Goal: Information Seeking & Learning: Learn about a topic

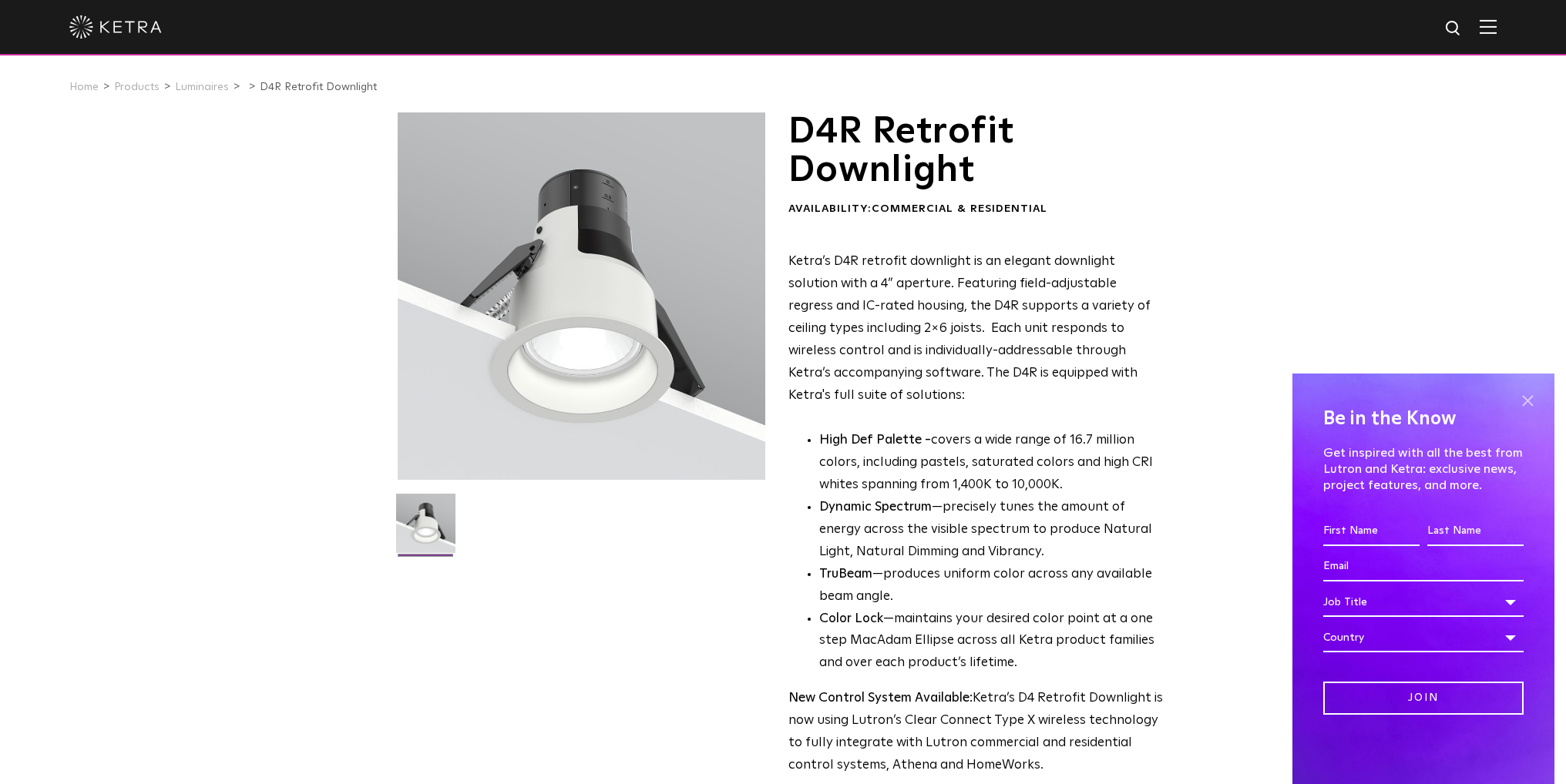
click at [1526, 403] on span at bounding box center [1528, 400] width 23 height 23
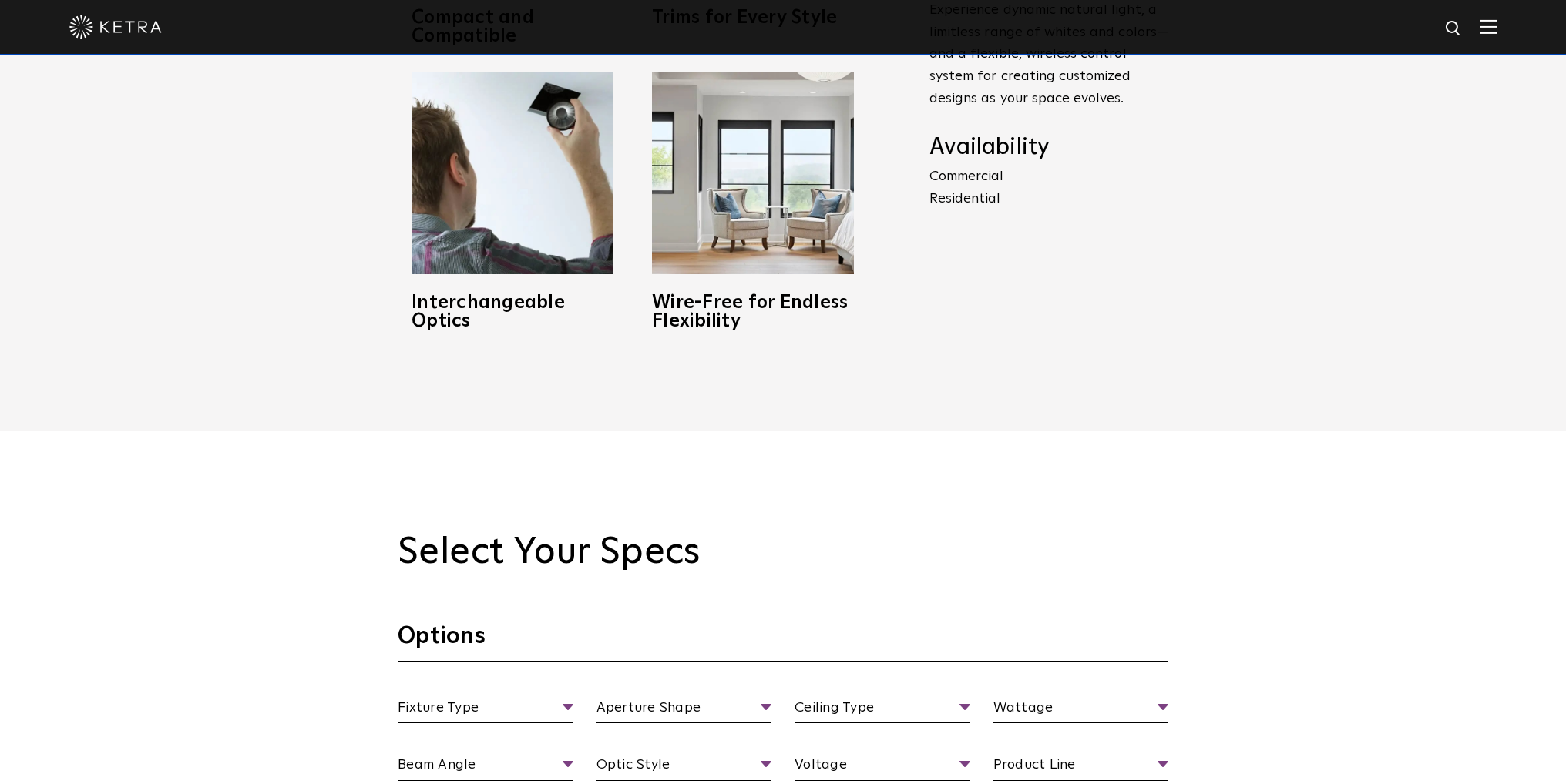
scroll to position [1233, 0]
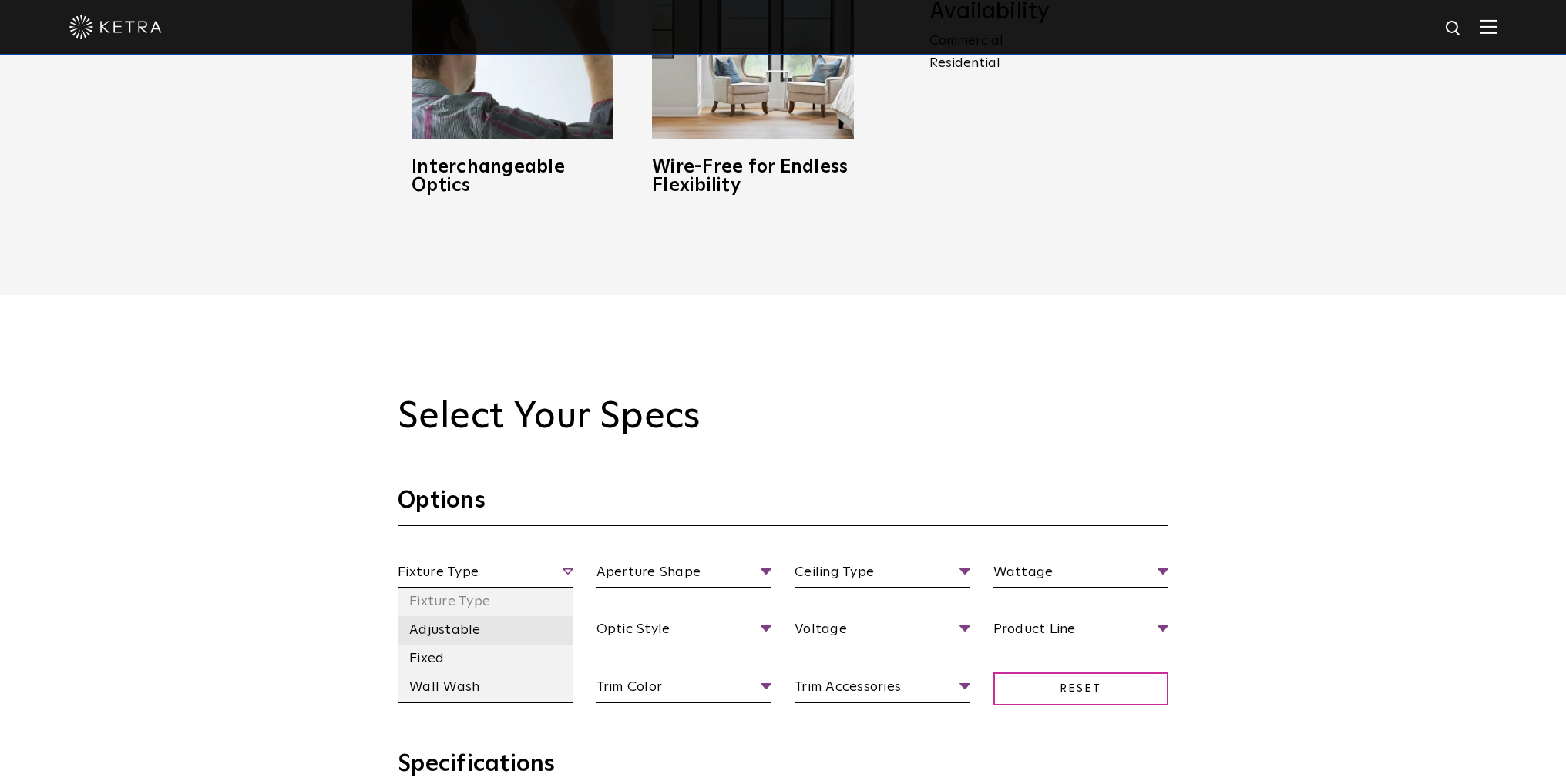
click at [434, 626] on li "Adjustable" at bounding box center [485, 631] width 176 height 29
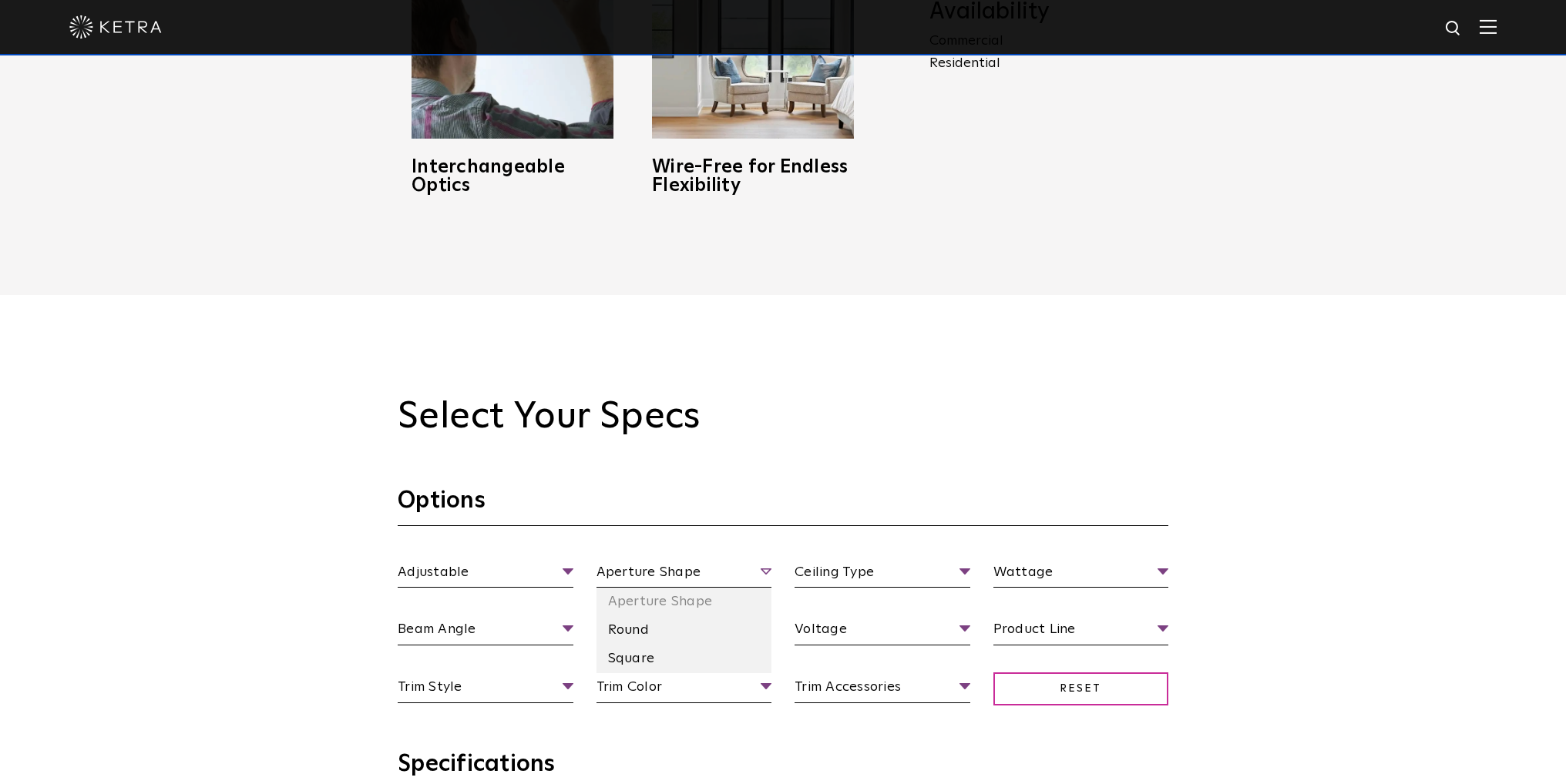
click at [703, 572] on span "Aperture Shape" at bounding box center [684, 575] width 176 height 27
click at [661, 629] on li "Round" at bounding box center [684, 631] width 176 height 29
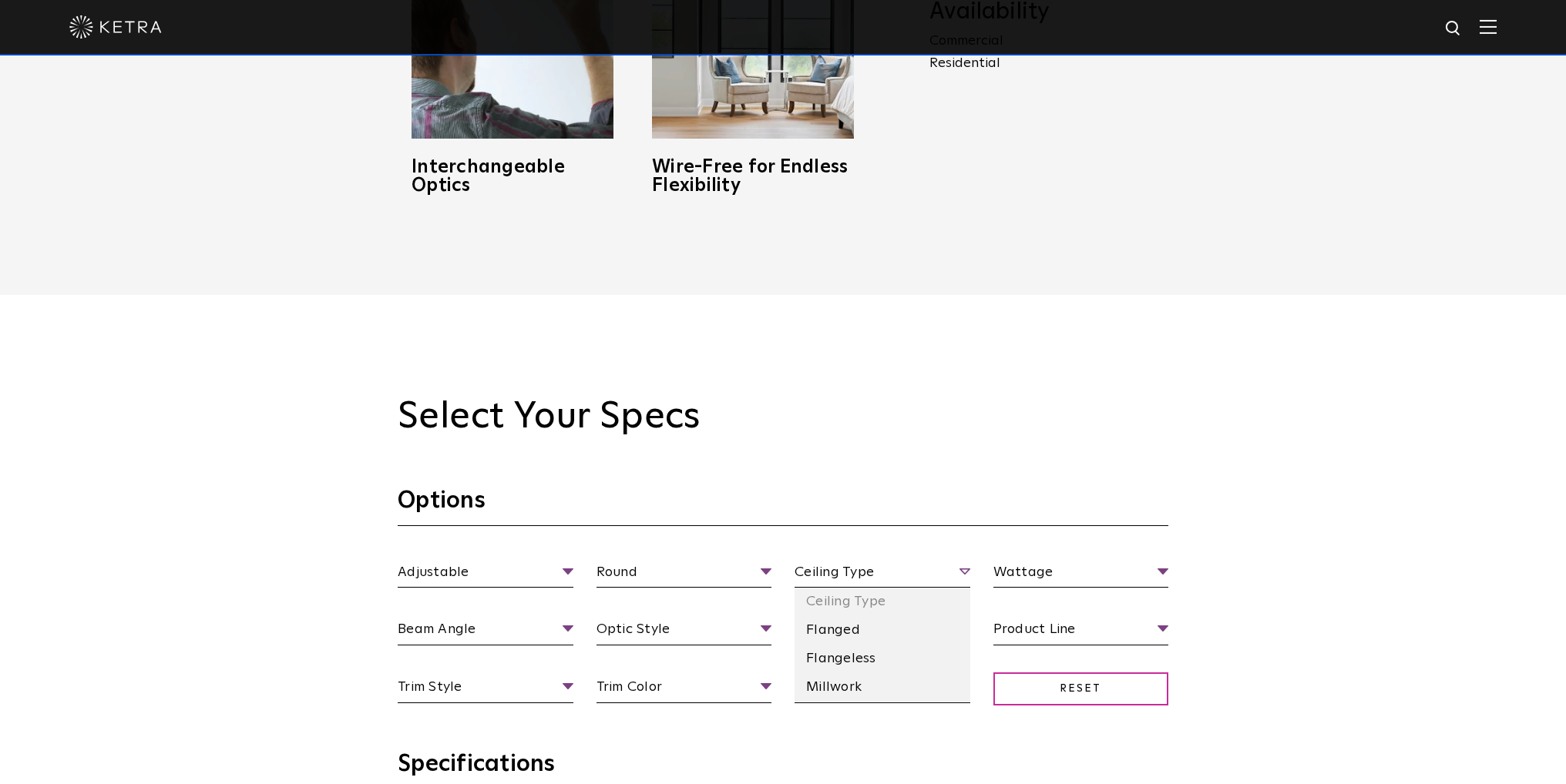
click at [851, 583] on span "Ceiling Type" at bounding box center [882, 575] width 176 height 27
click at [828, 633] on li "Flanged" at bounding box center [882, 631] width 176 height 29
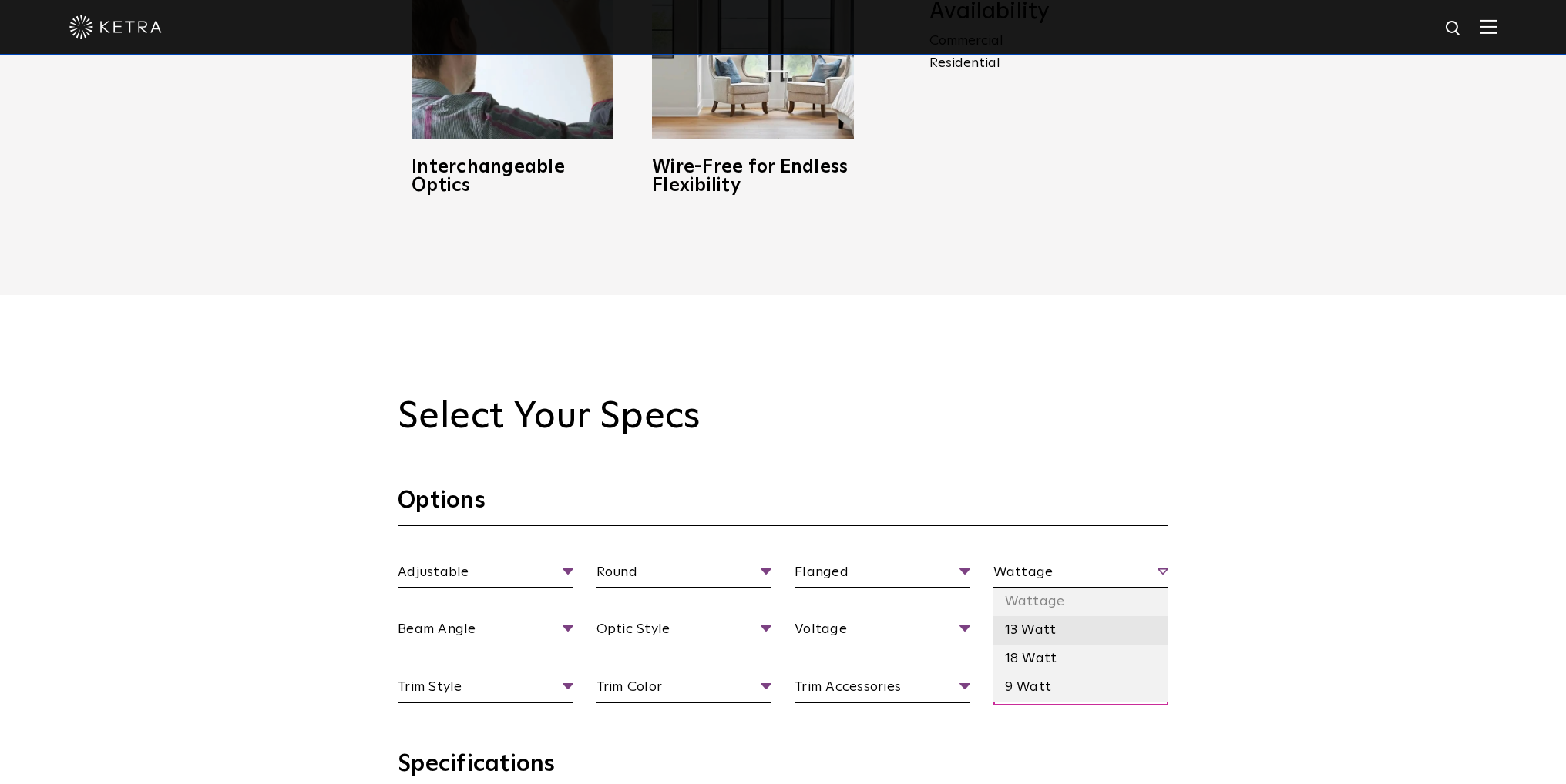
click at [1048, 629] on li "13 Watt" at bounding box center [1081, 631] width 176 height 29
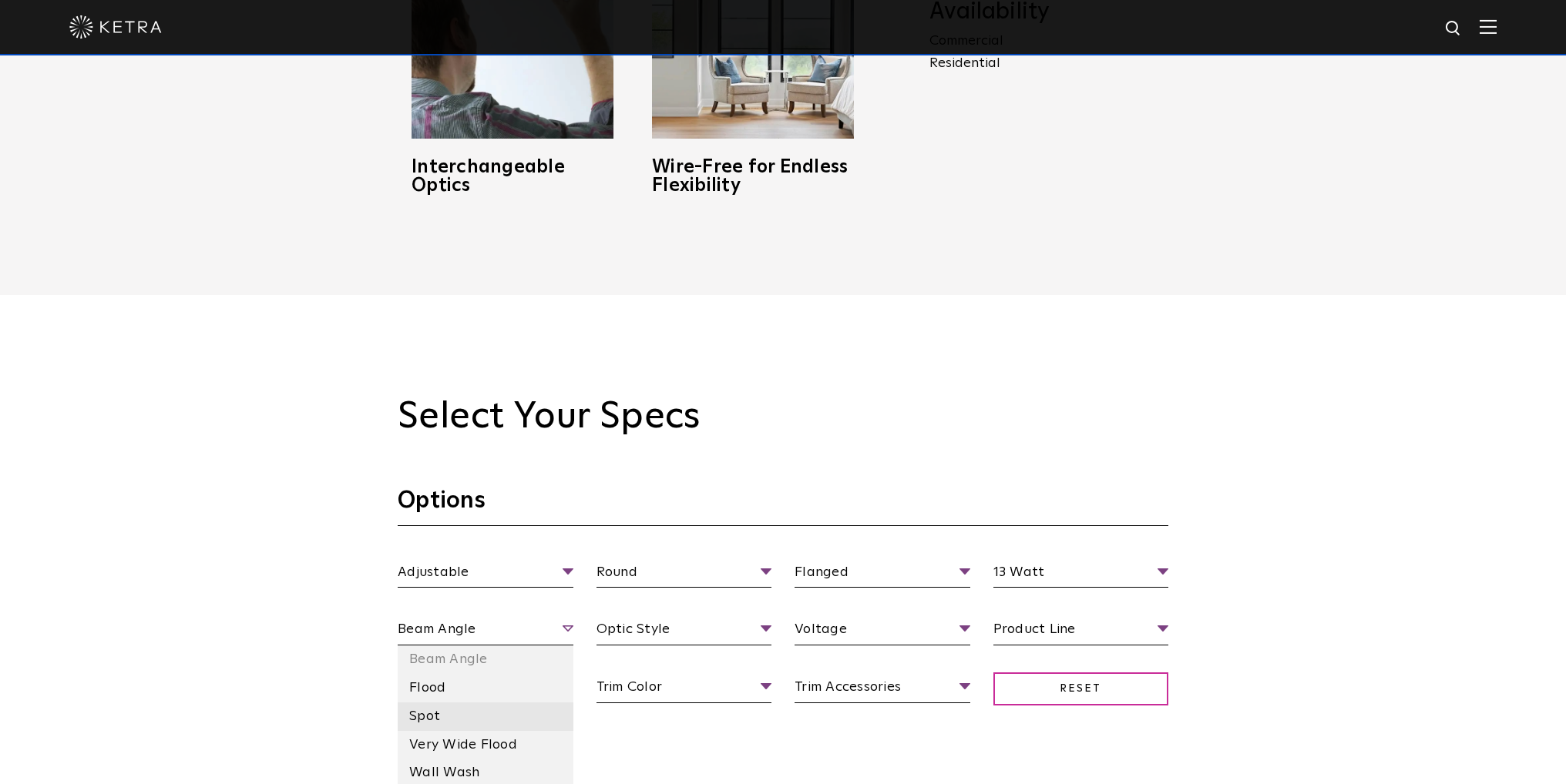
click at [467, 714] on li "Spot" at bounding box center [485, 717] width 176 height 29
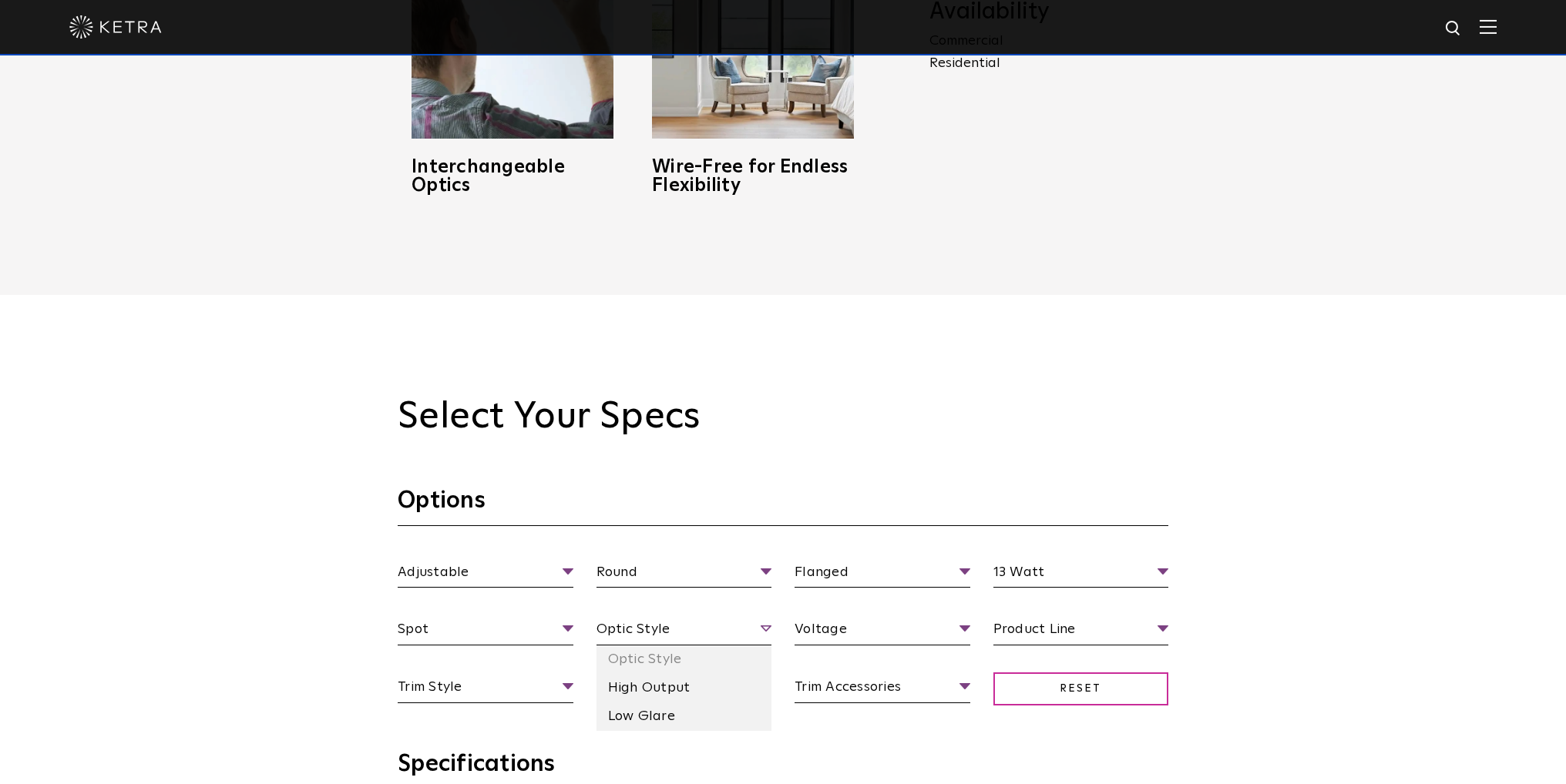
click at [667, 634] on span "Optic Style" at bounding box center [684, 632] width 176 height 27
click at [660, 709] on li "Low Glare" at bounding box center [684, 717] width 176 height 29
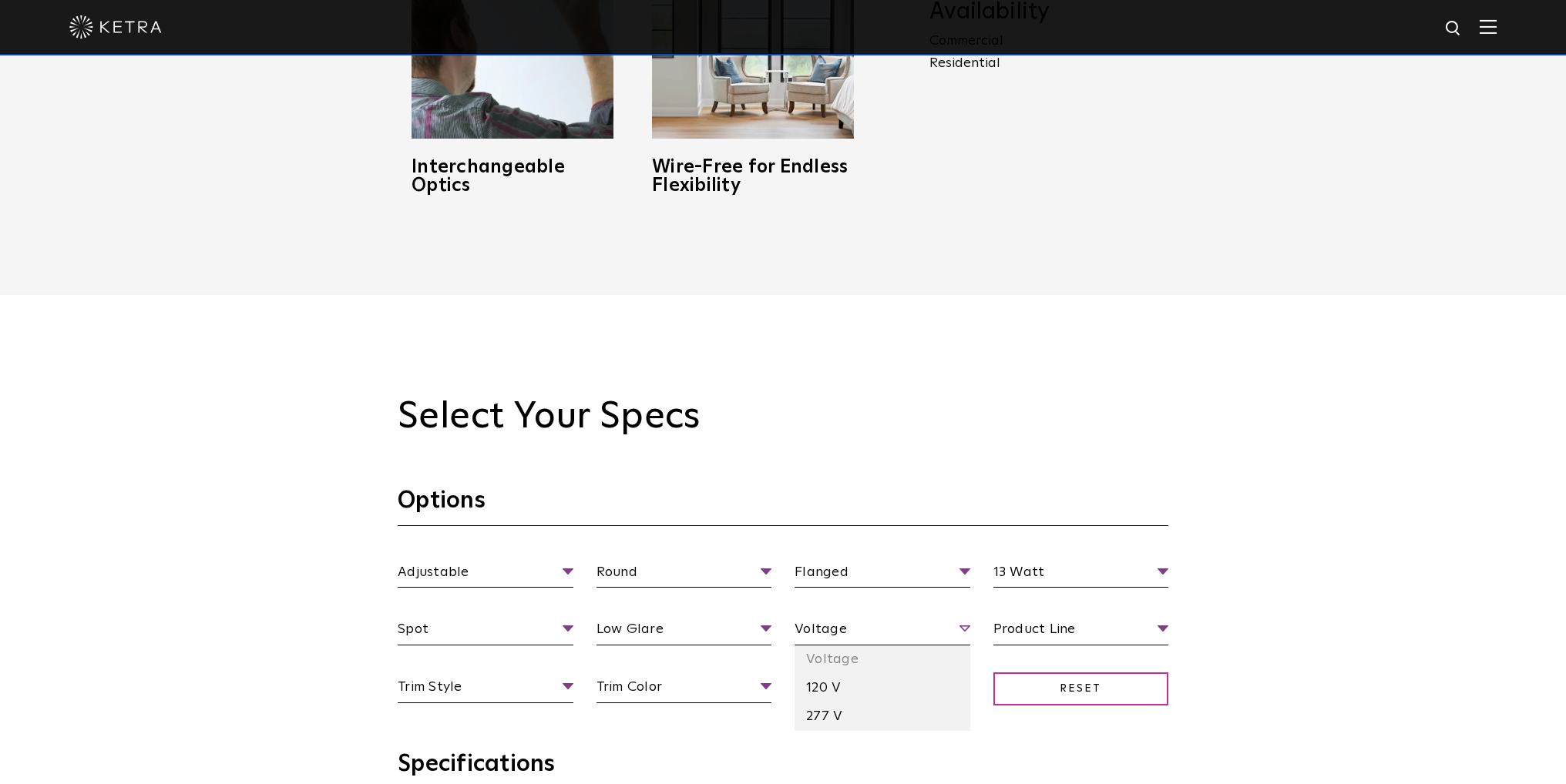
click at [862, 640] on span "Voltage" at bounding box center [882, 632] width 176 height 27
drag, startPoint x: 836, startPoint y: 679, endPoint x: 853, endPoint y: 669, distance: 19.7
click at [836, 679] on li "120 V" at bounding box center [882, 688] width 176 height 29
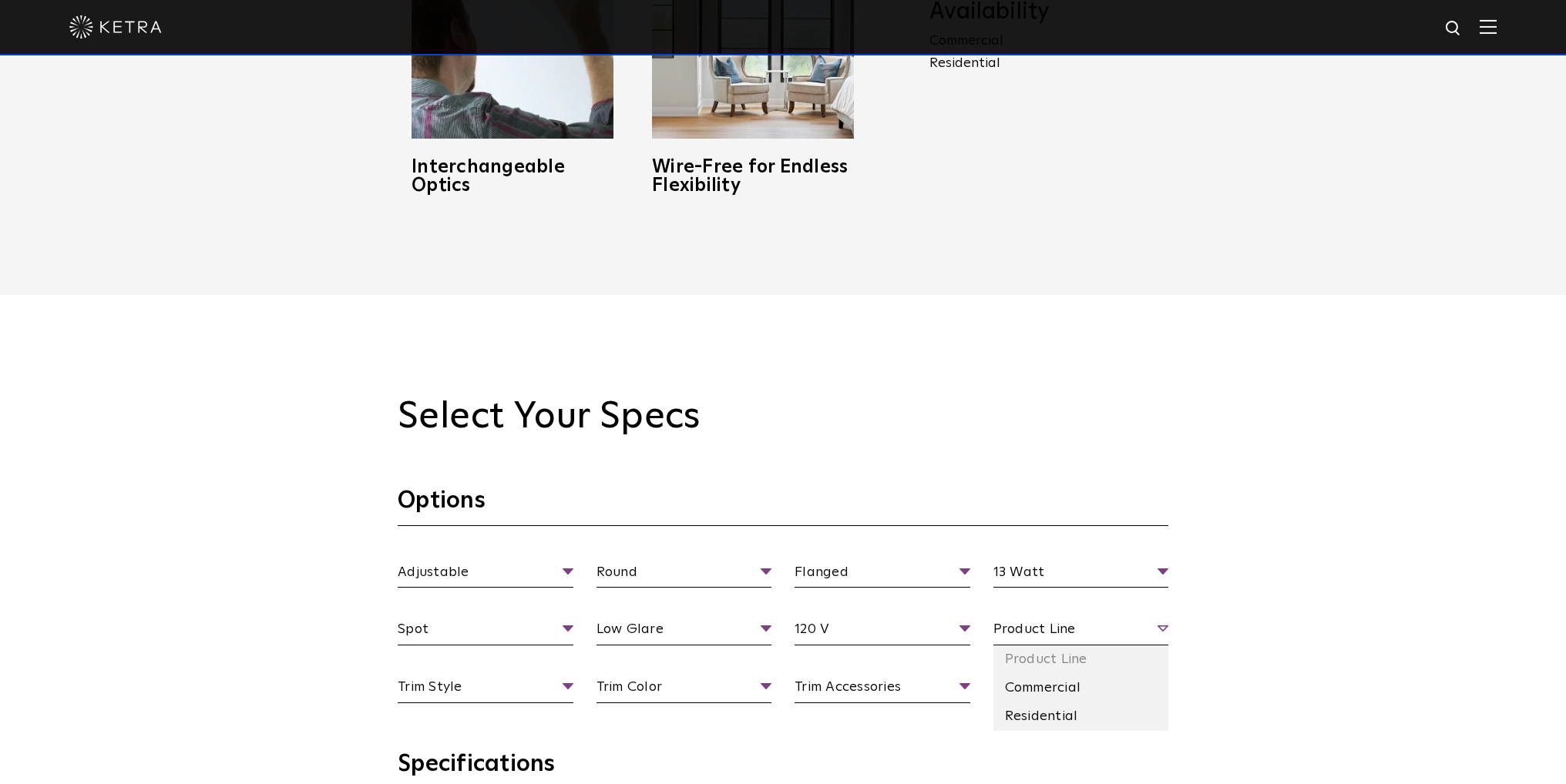
click at [1009, 629] on span "Product Line" at bounding box center [1081, 632] width 176 height 27
click at [1055, 712] on li "Residential" at bounding box center [1081, 717] width 176 height 29
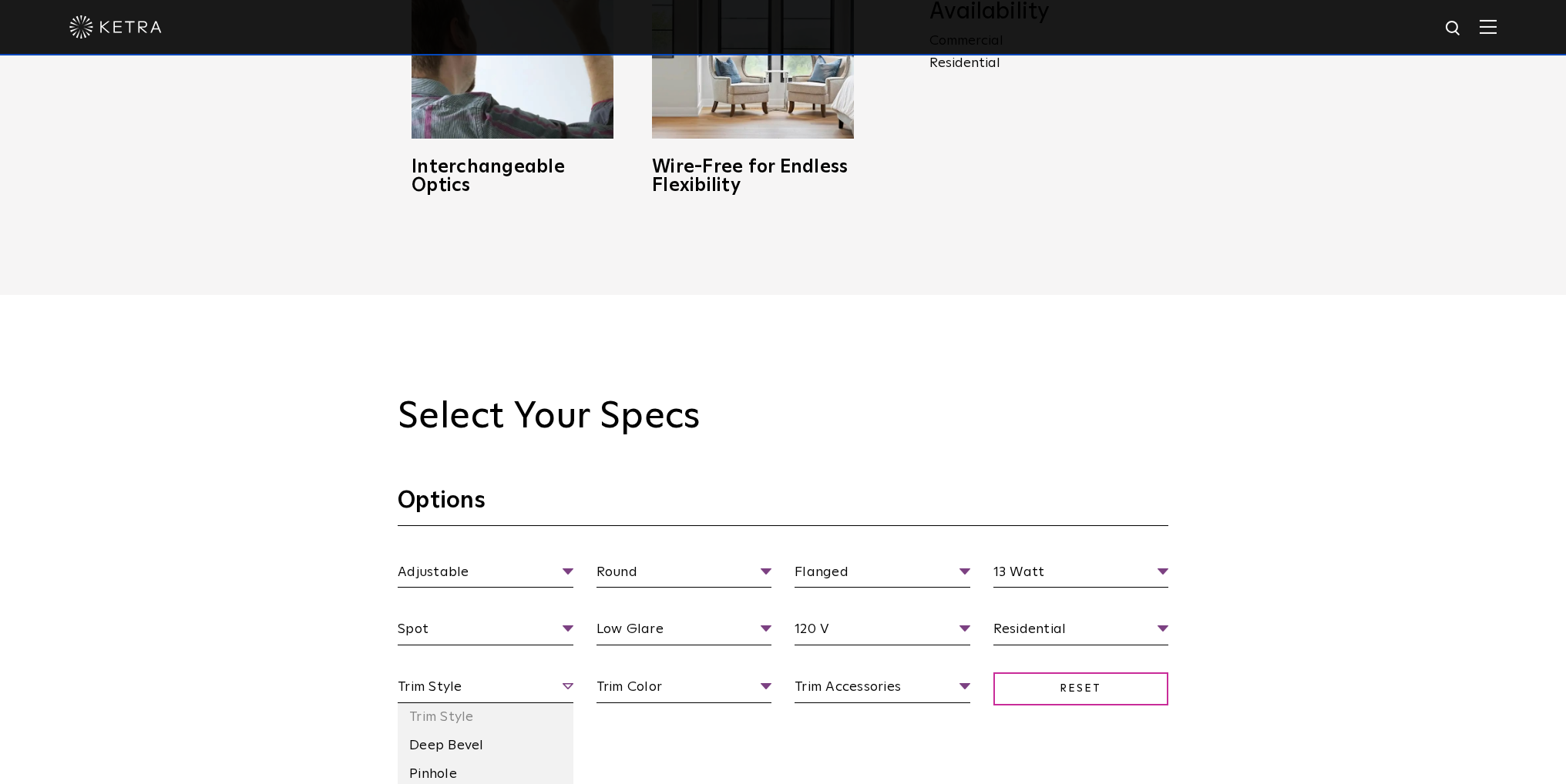
click at [554, 691] on span "Trim Style" at bounding box center [485, 690] width 176 height 27
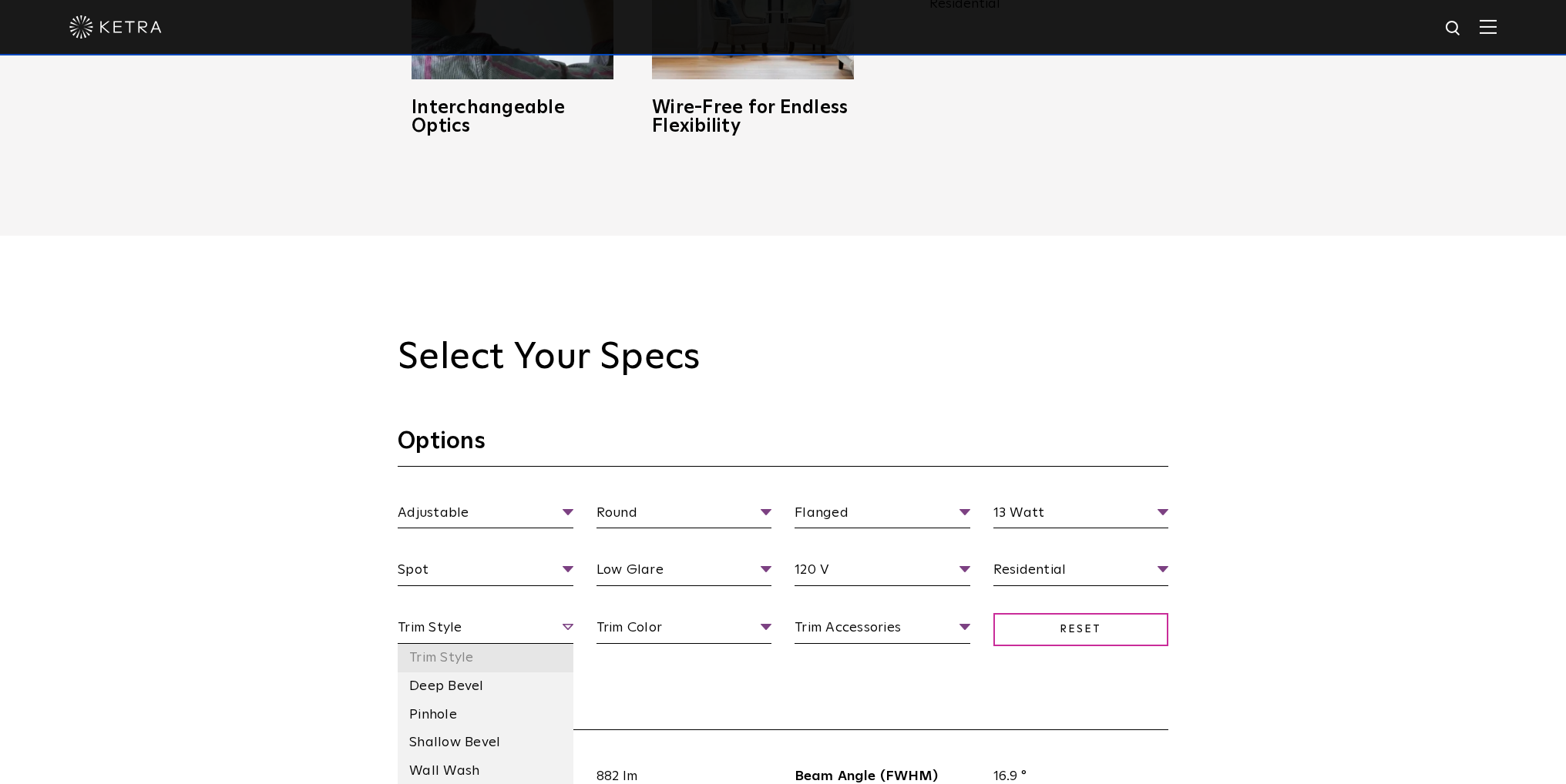
scroll to position [1386, 0]
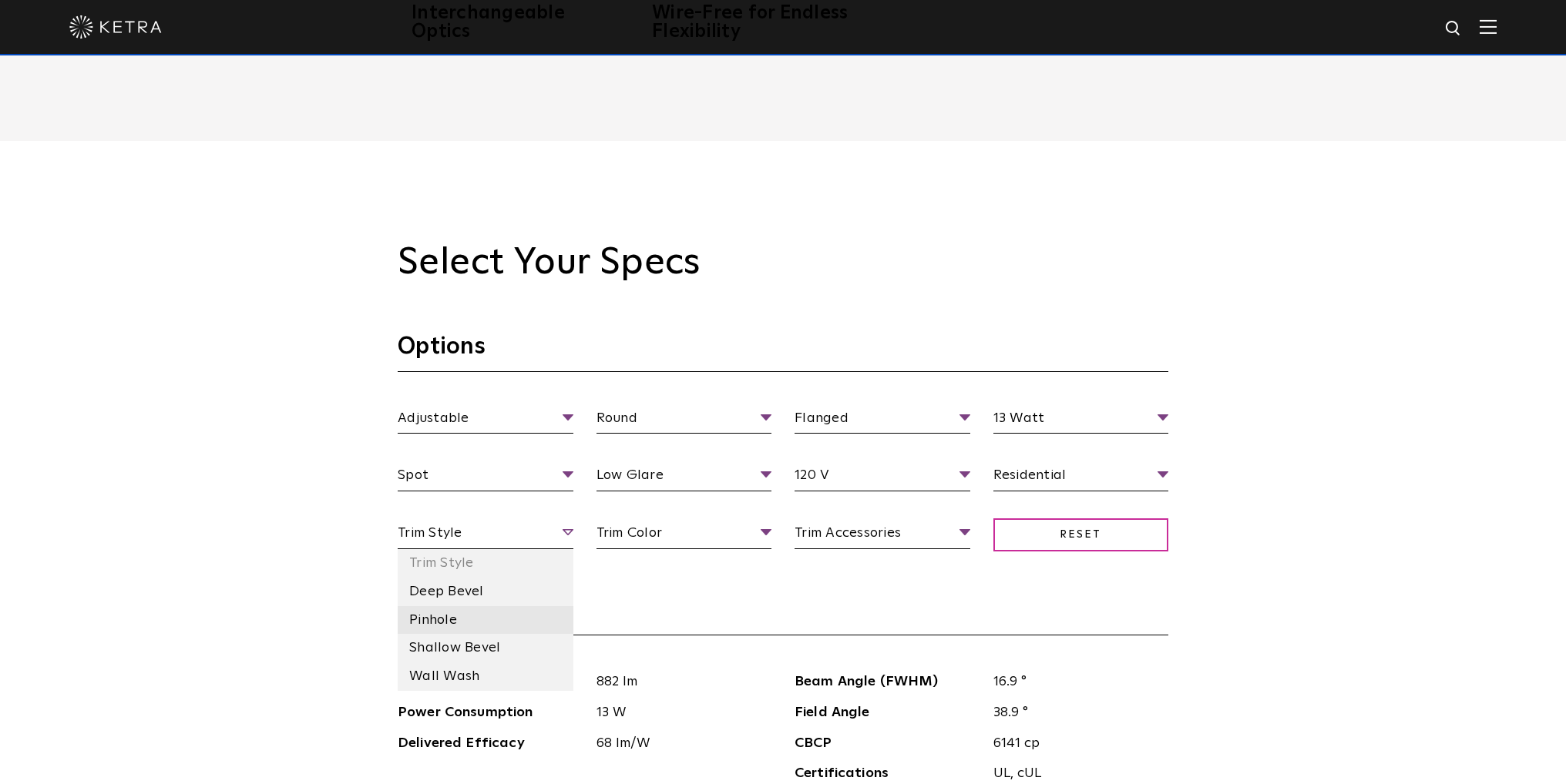
click at [457, 609] on li "Pinhole" at bounding box center [485, 621] width 176 height 29
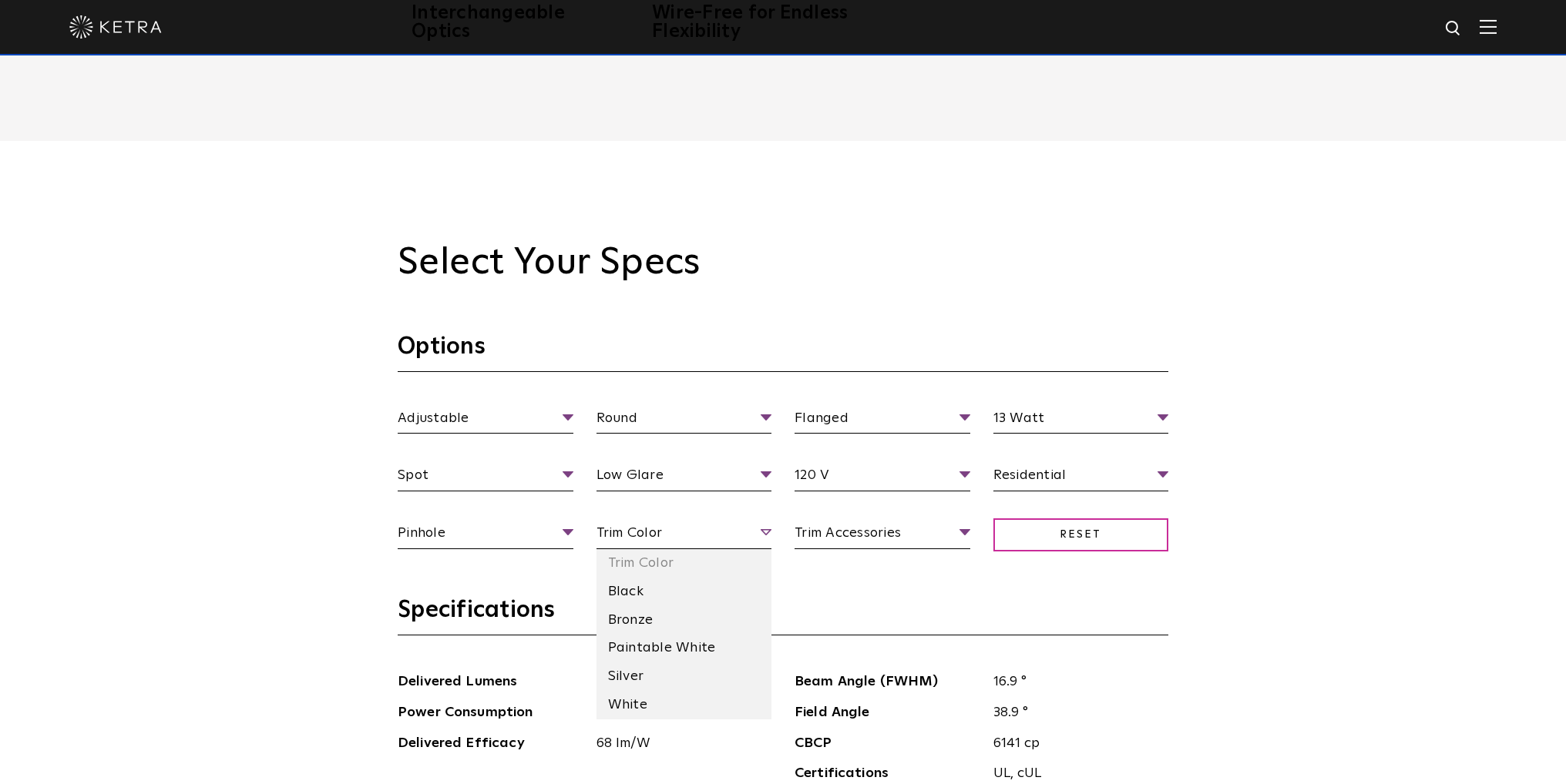
click at [650, 544] on span "Trim Color" at bounding box center [684, 536] width 176 height 27
click at [635, 700] on li "White" at bounding box center [684, 705] width 176 height 29
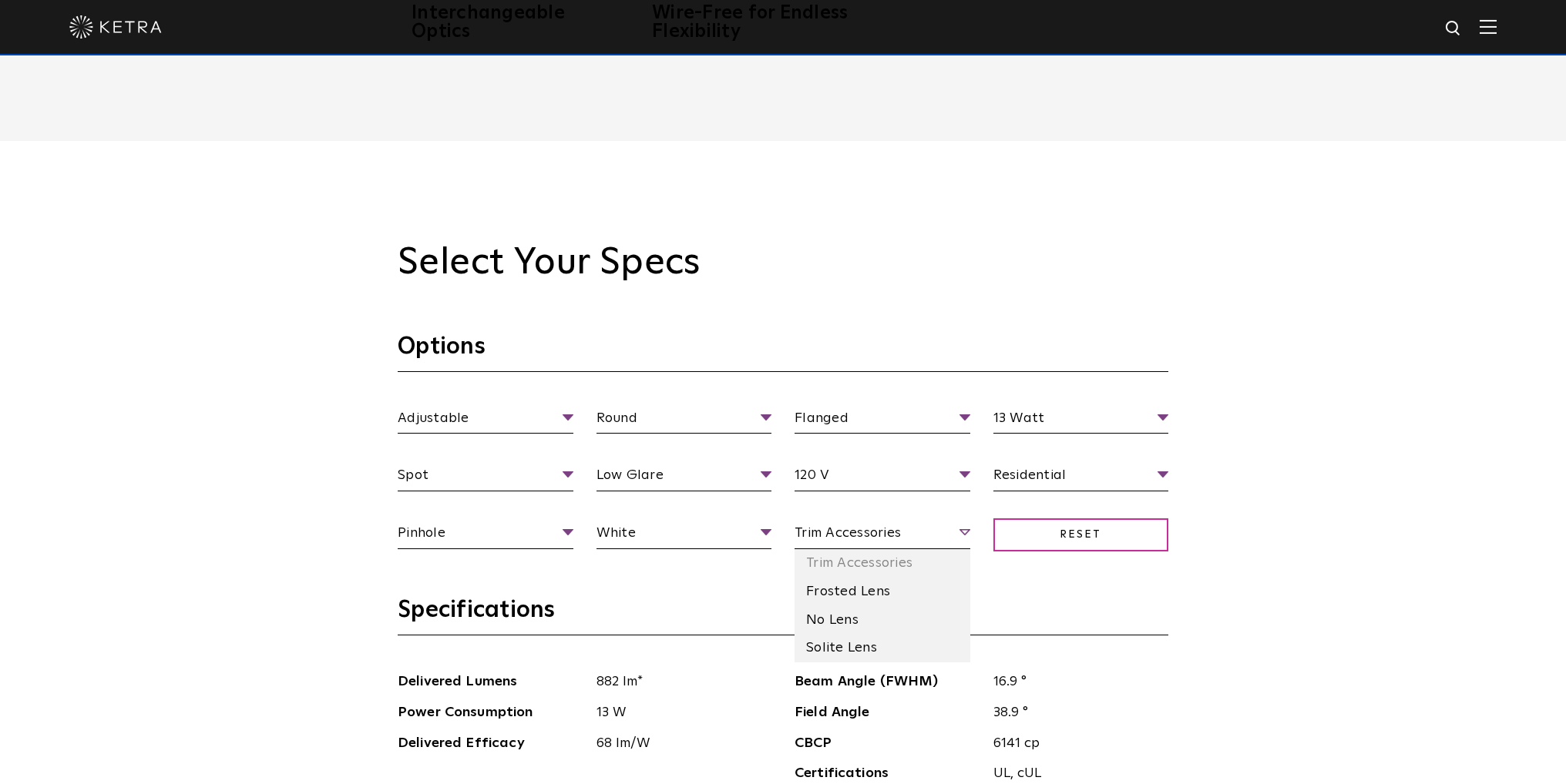
click at [860, 534] on span "Trim Accessories" at bounding box center [882, 536] width 176 height 27
click at [857, 612] on li "No Lens" at bounding box center [882, 621] width 176 height 29
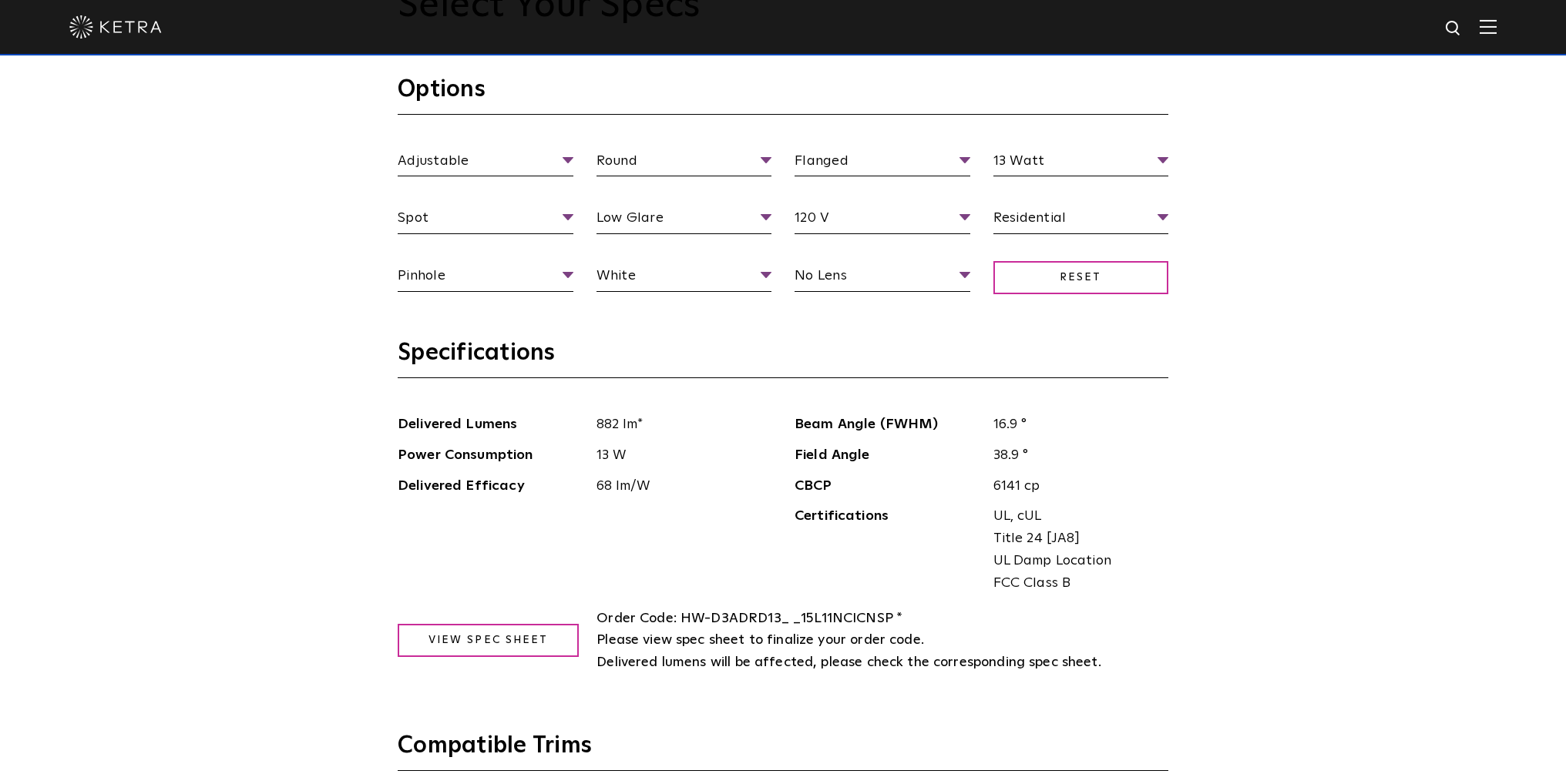
scroll to position [1617, 0]
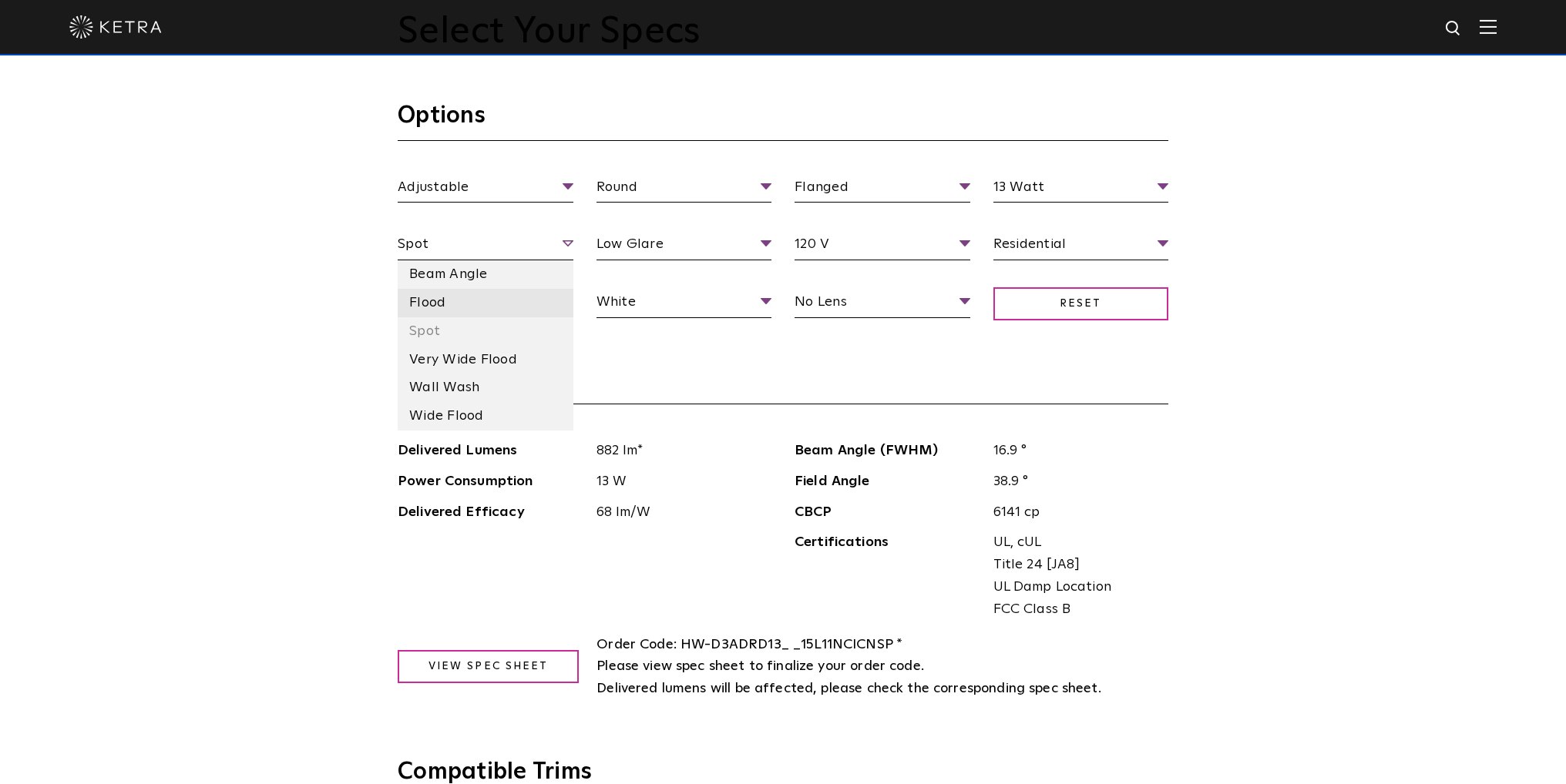
click at [491, 312] on li "Flood" at bounding box center [485, 303] width 176 height 29
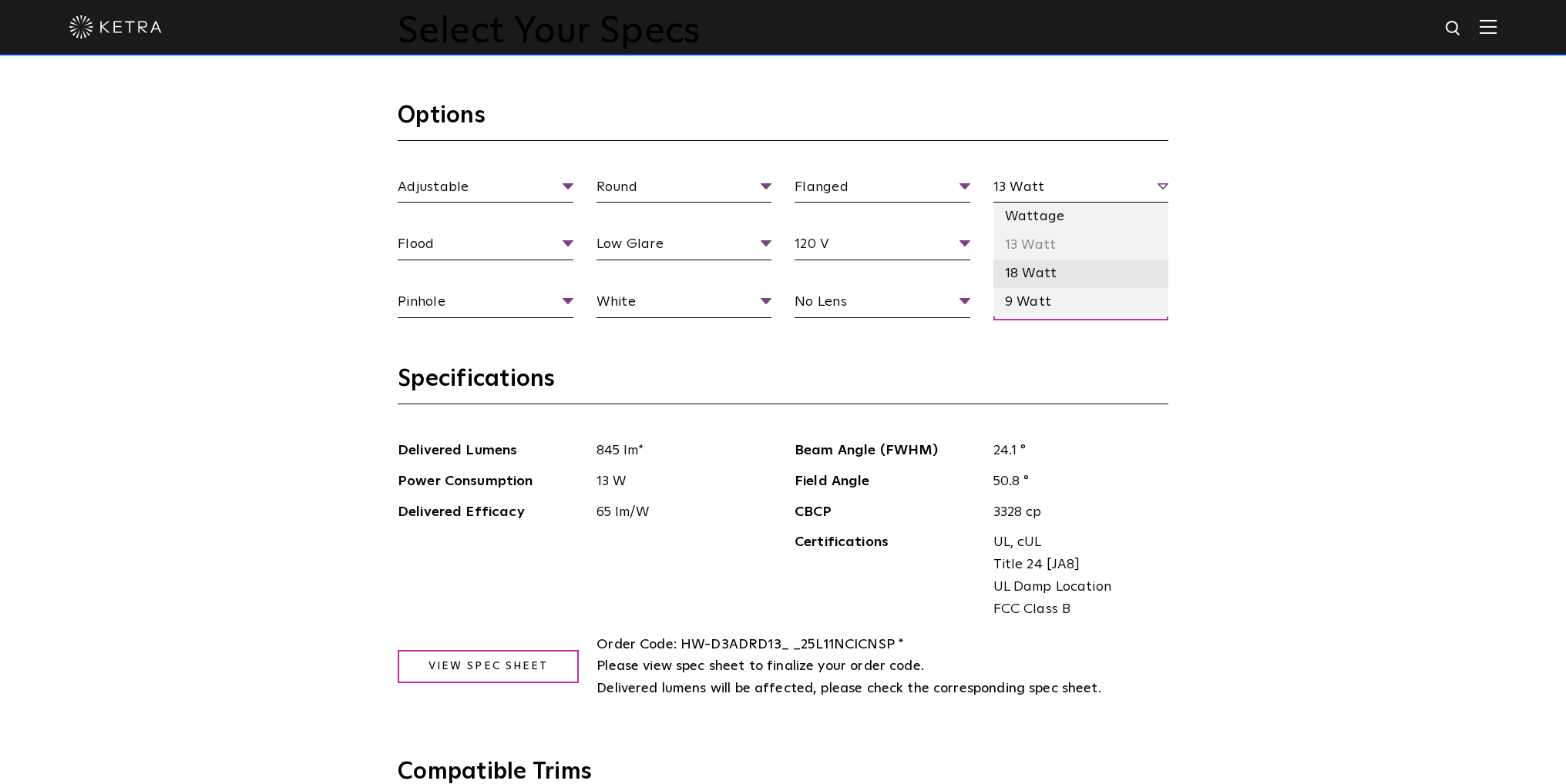
click at [1049, 275] on li "18 Watt" at bounding box center [1081, 274] width 176 height 29
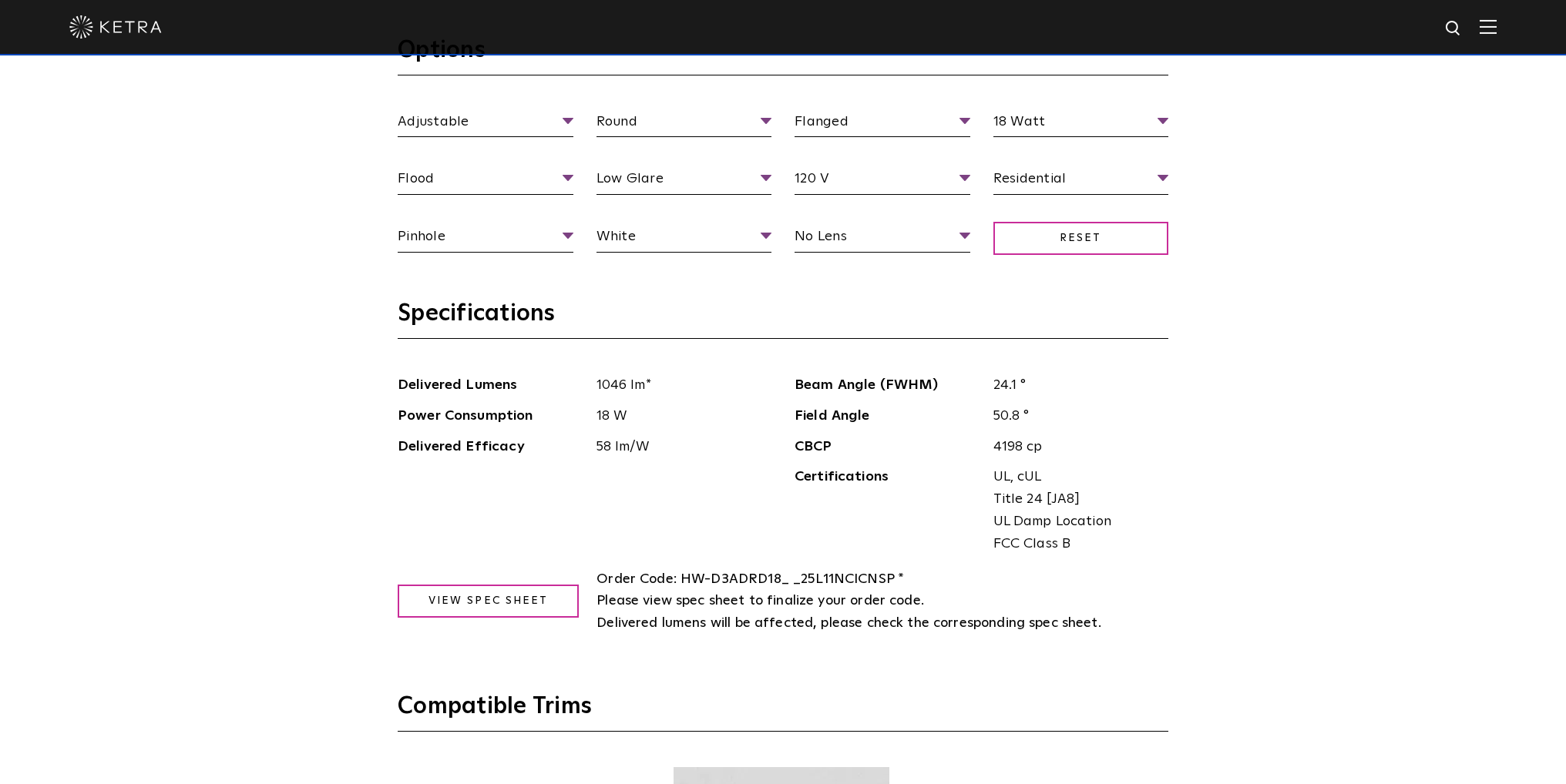
scroll to position [1926, 0]
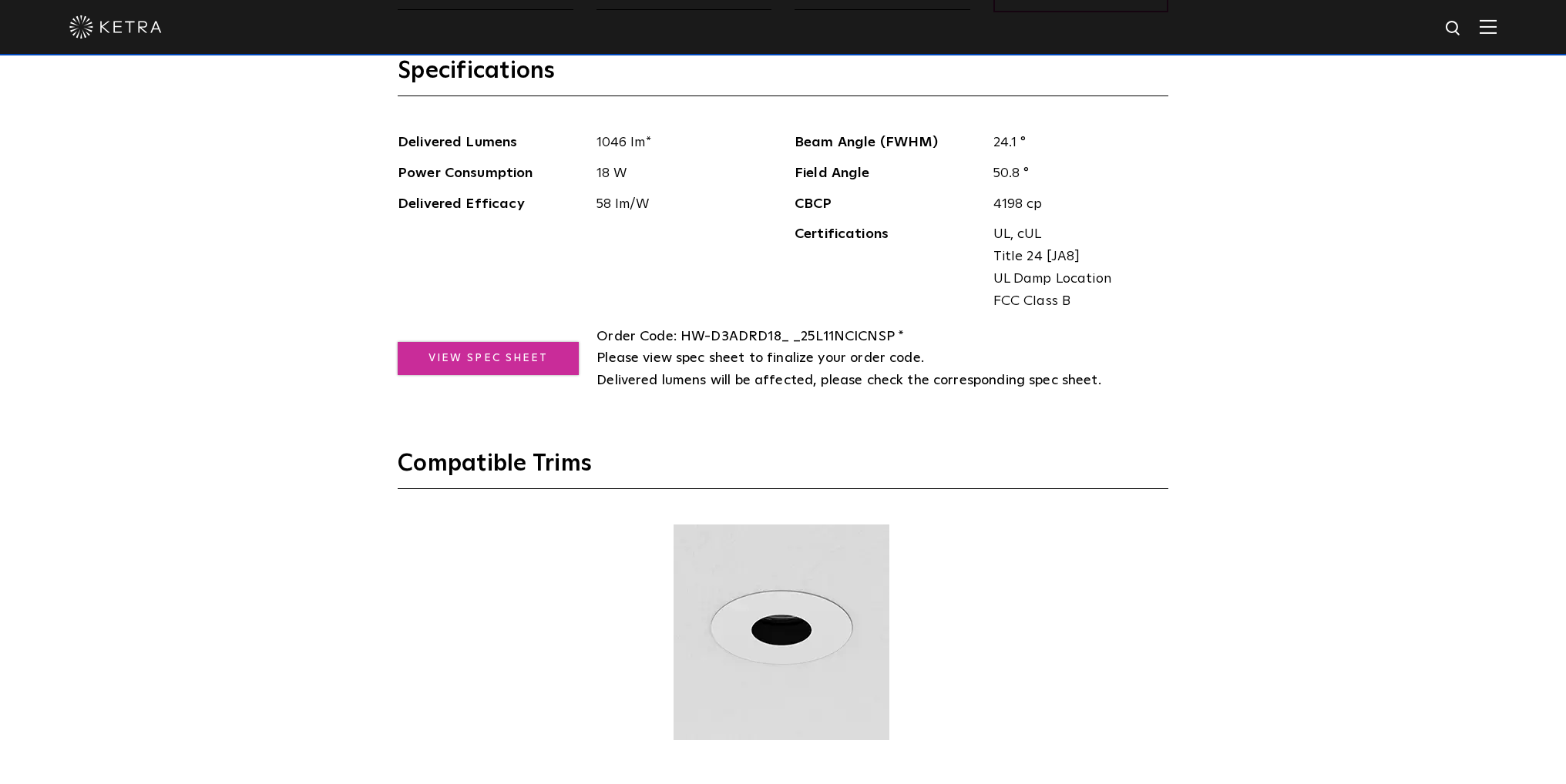
click at [514, 351] on link "View Spec Sheet" at bounding box center [488, 358] width 182 height 33
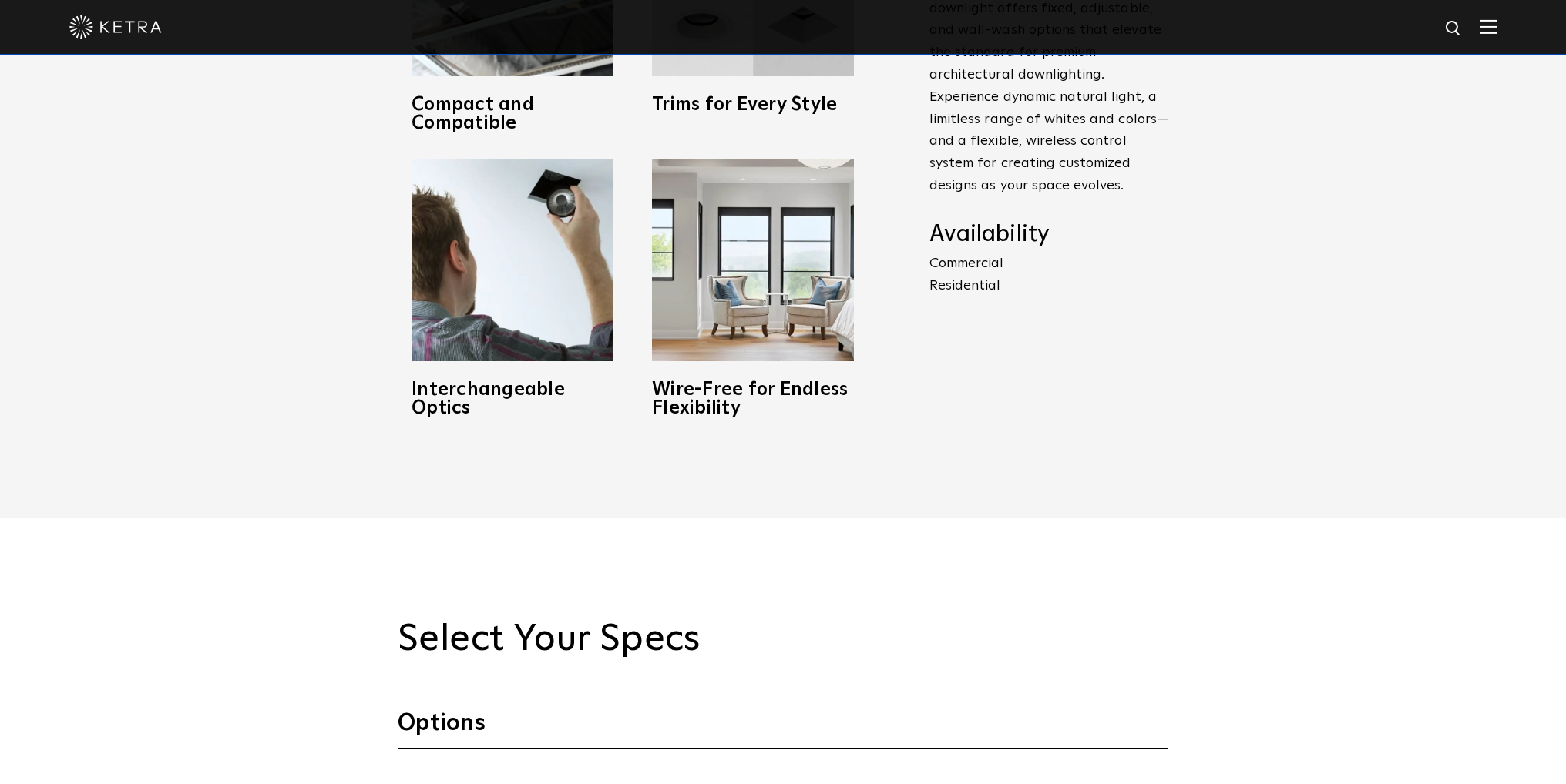
scroll to position [925, 0]
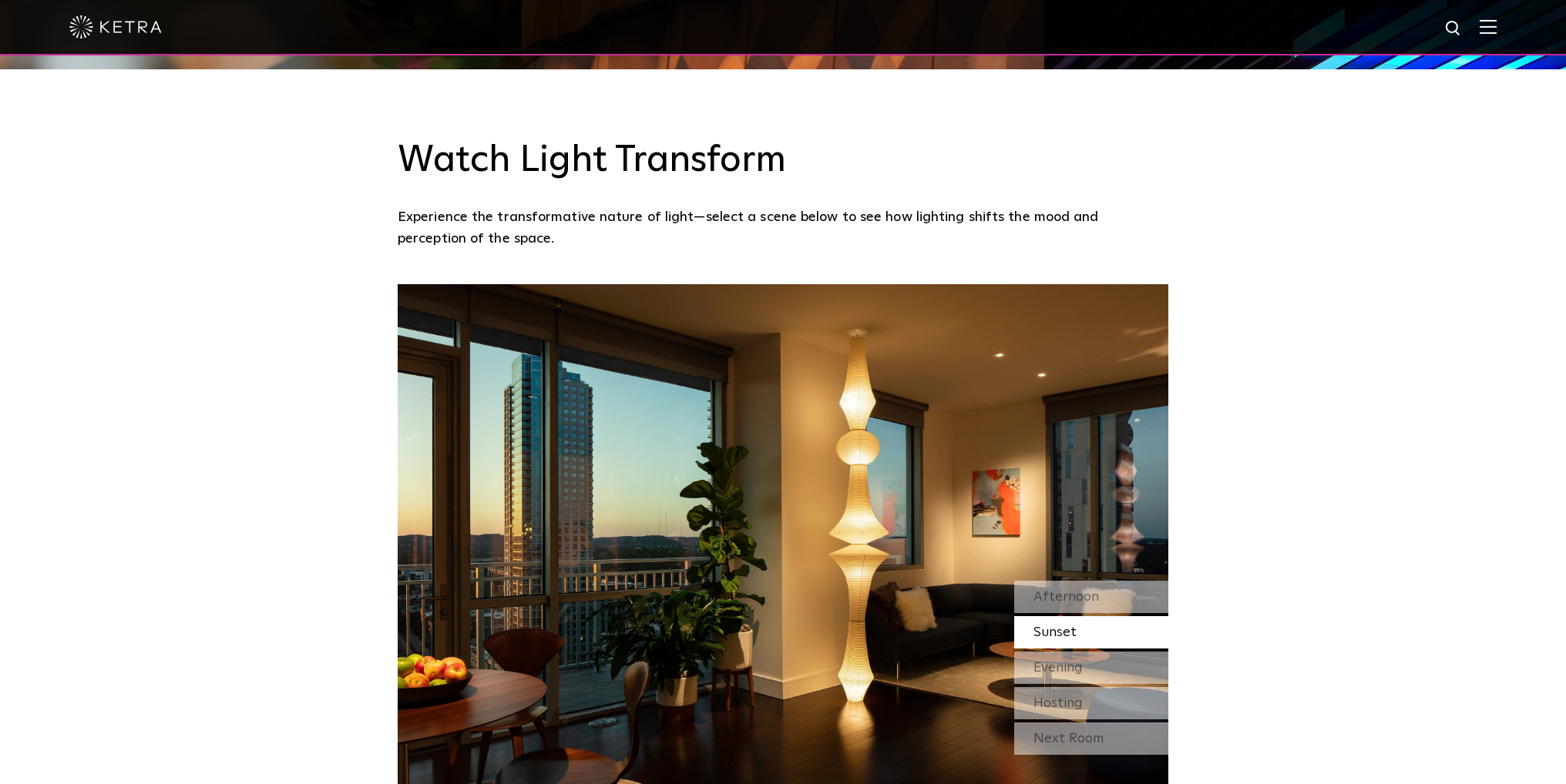
scroll to position [1156, 0]
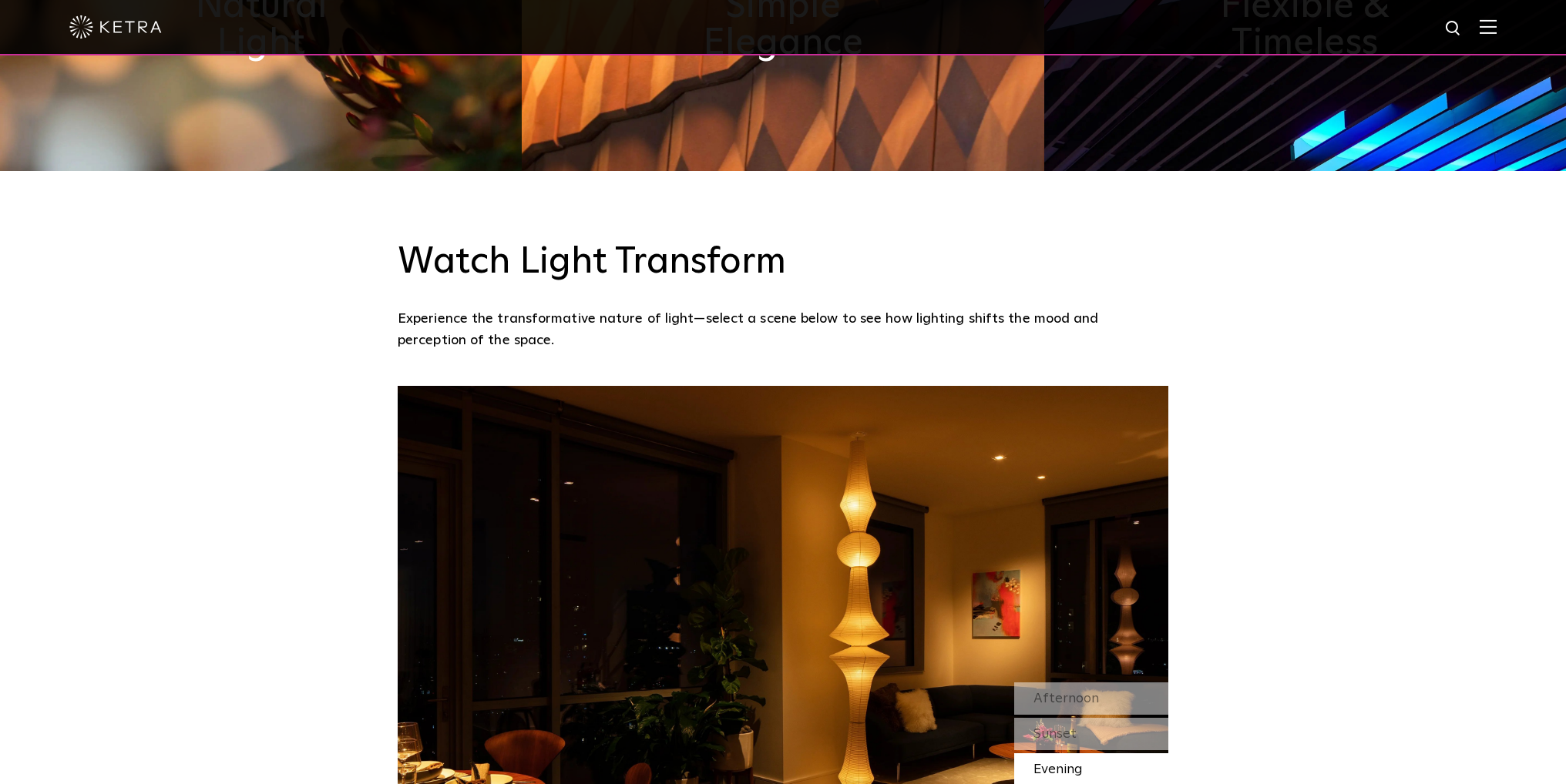
click at [1492, 26] on img at bounding box center [1488, 26] width 17 height 14
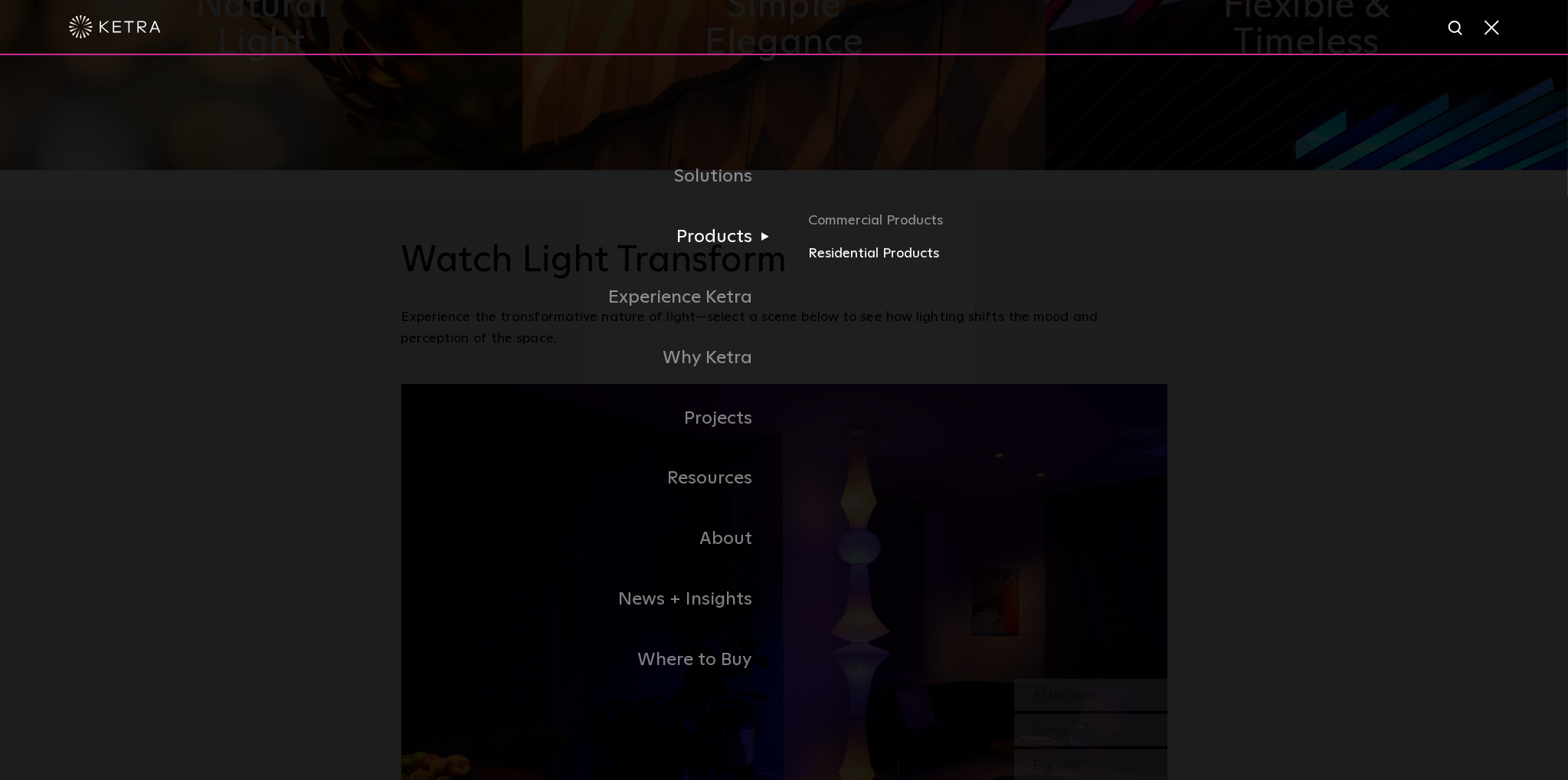
click at [864, 255] on link "Residential Products" at bounding box center [987, 254] width 358 height 23
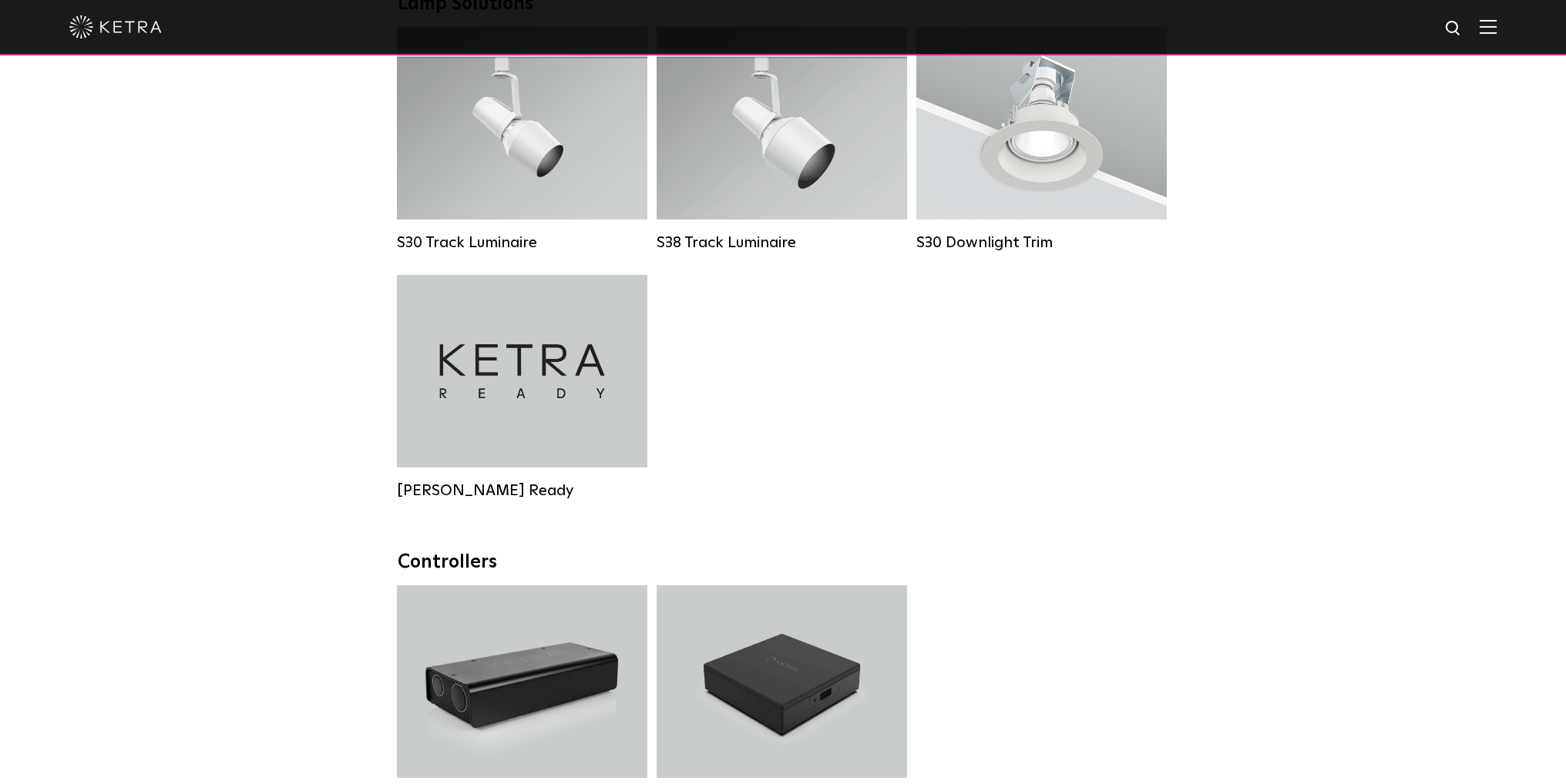
scroll to position [1463, 0]
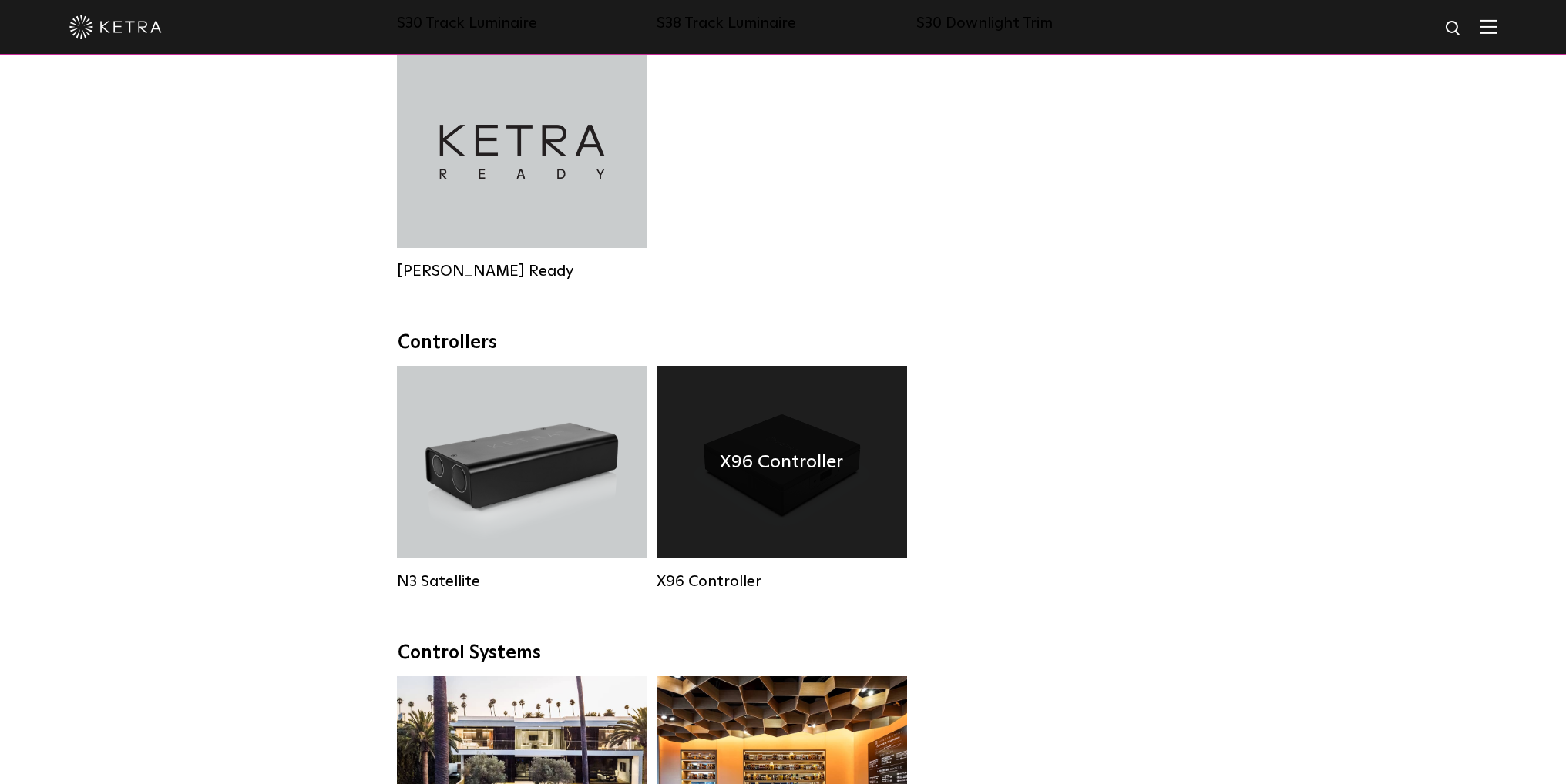
click at [800, 431] on div "X96 Controller" at bounding box center [782, 462] width 250 height 193
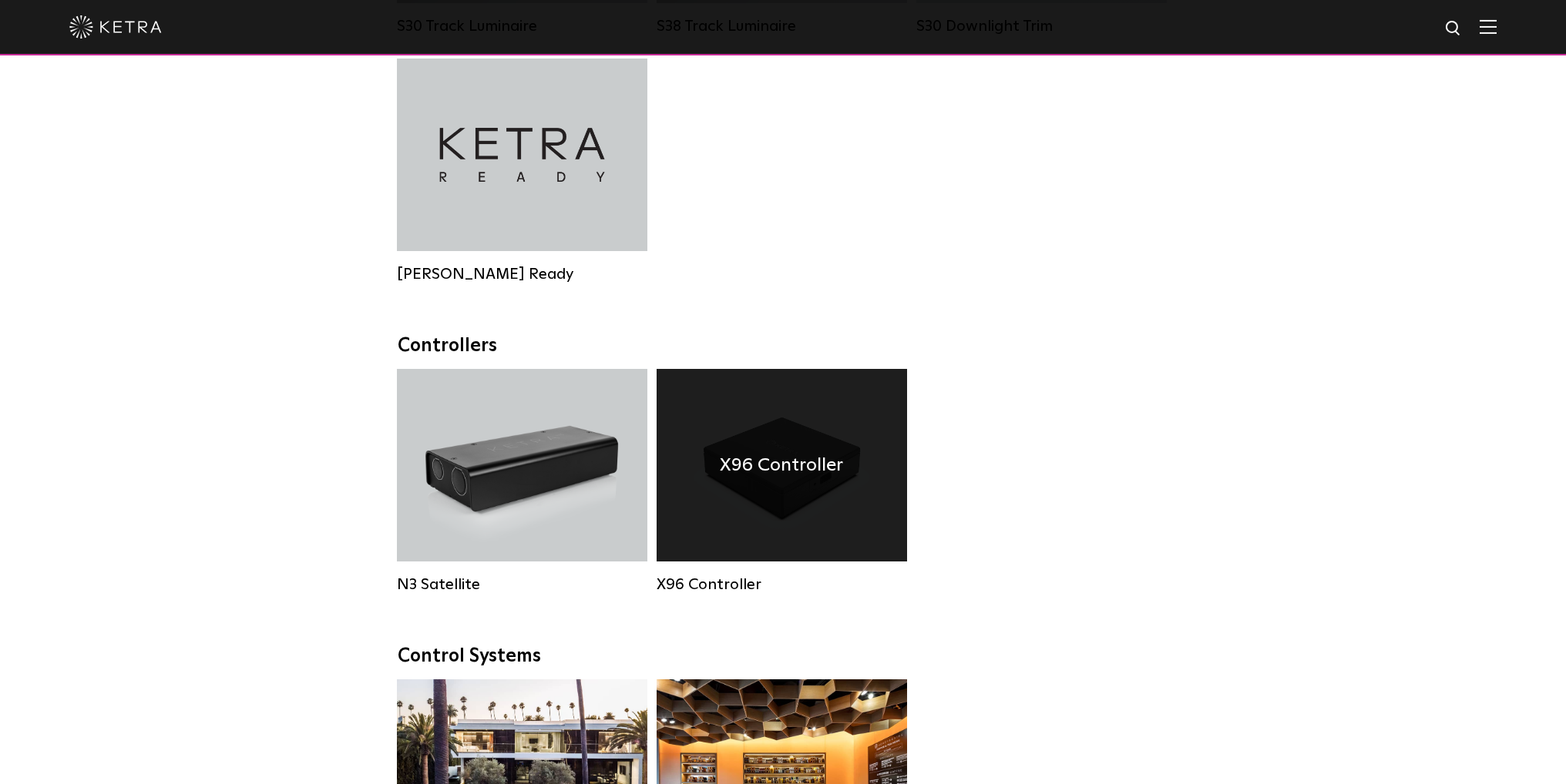
scroll to position [1463, 0]
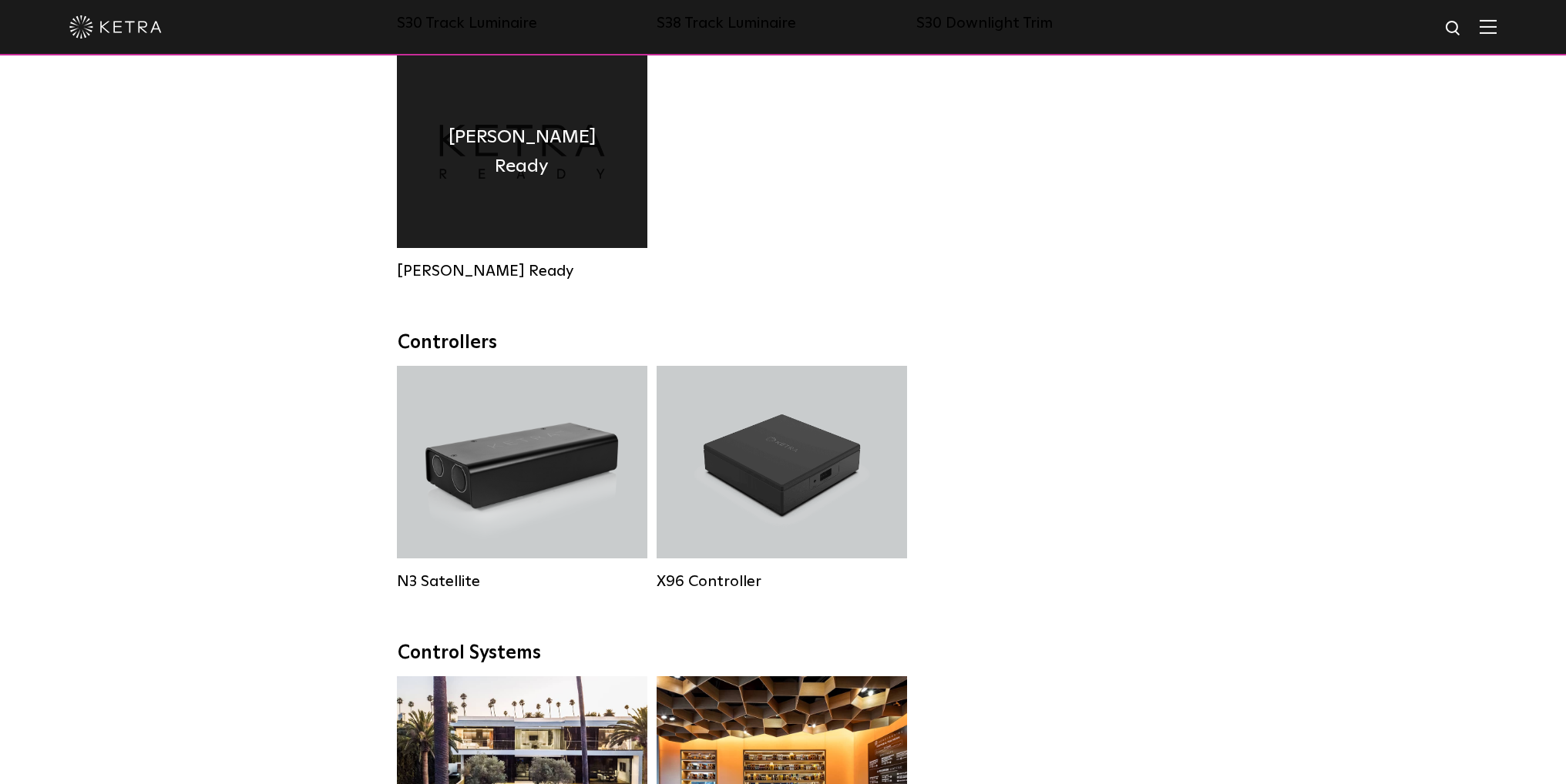
click at [580, 176] on div "Ketra Ready" at bounding box center [521, 151] width 250 height 193
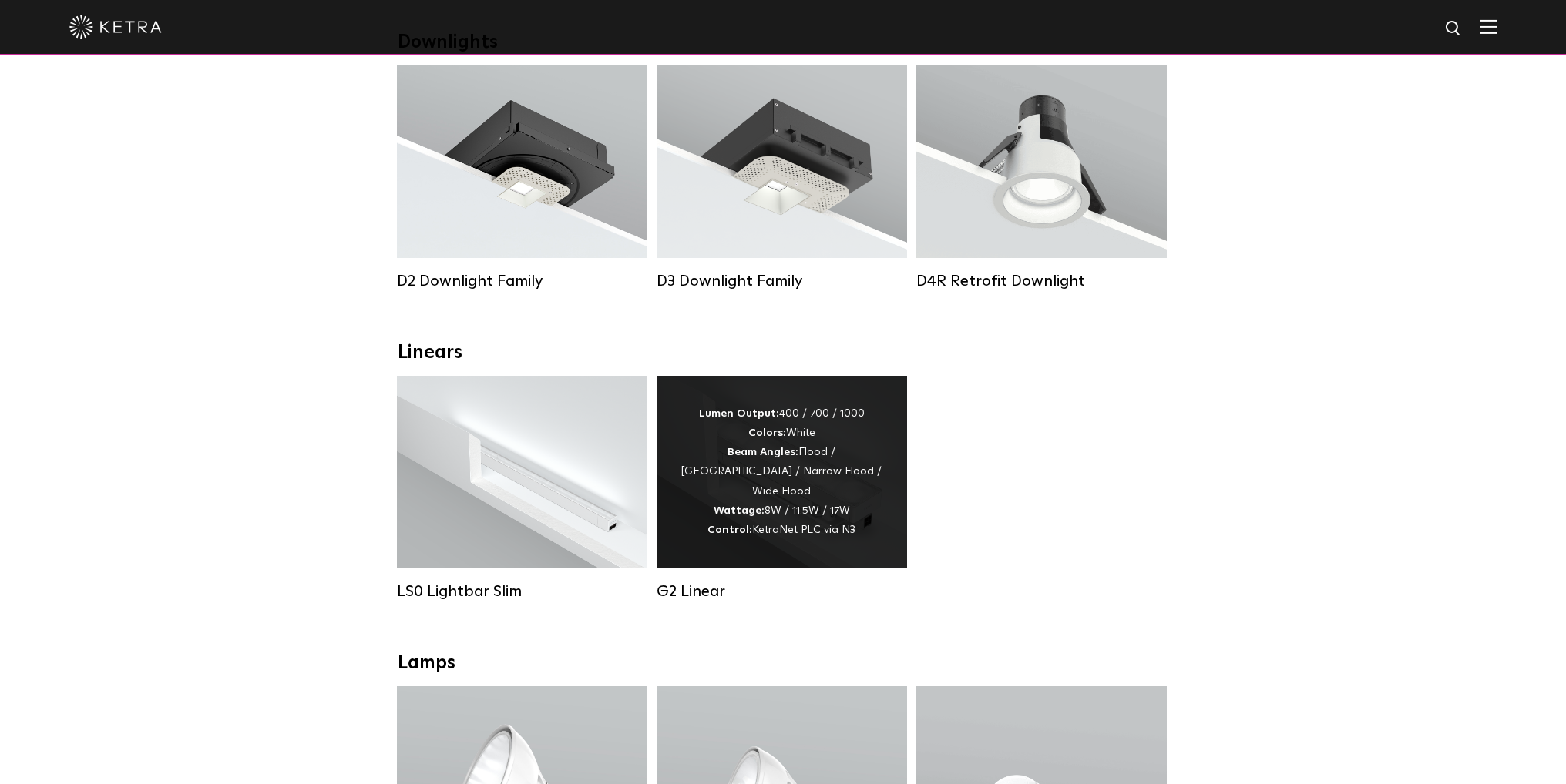
scroll to position [77, 0]
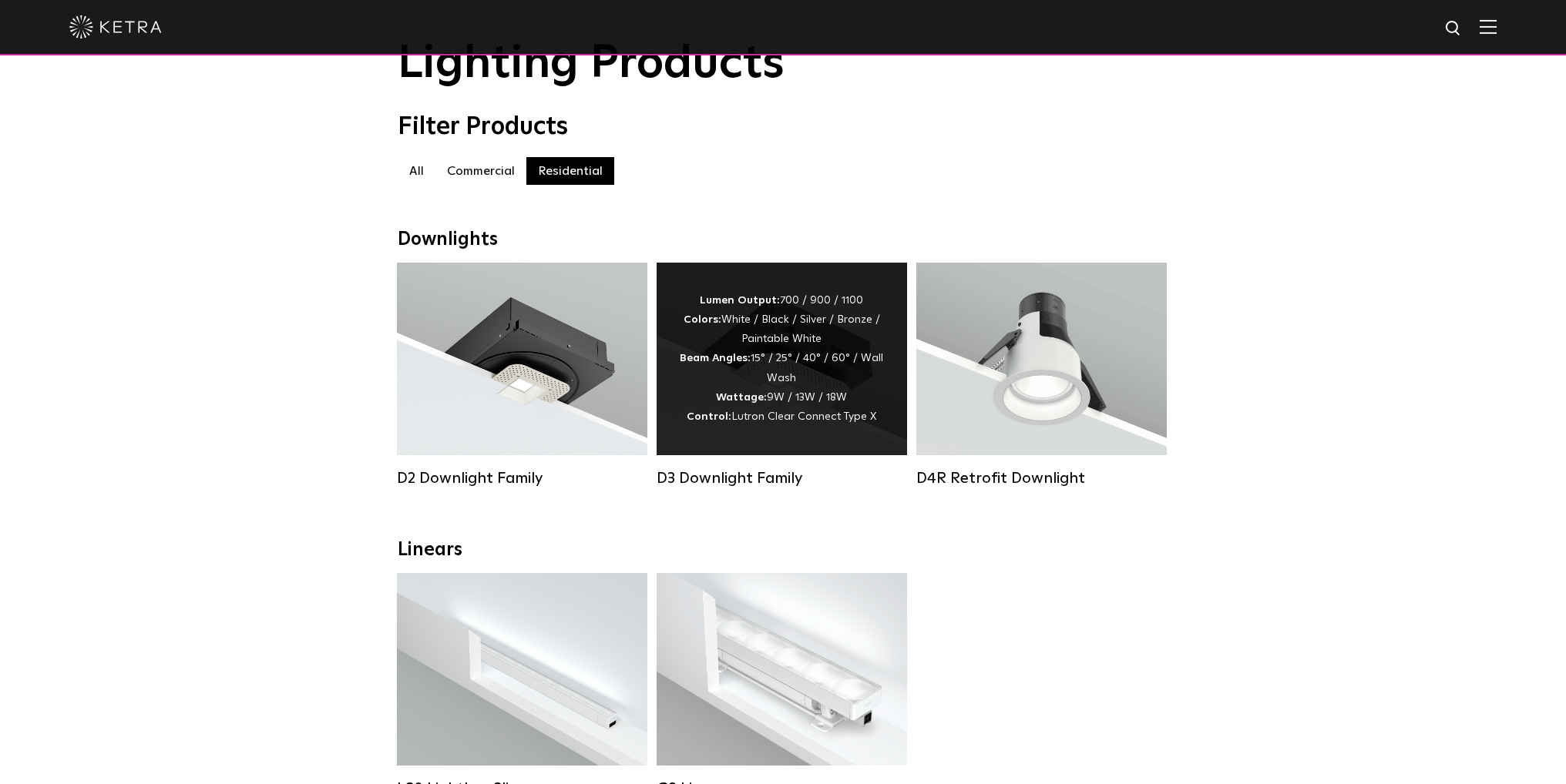
click at [860, 380] on div "Lumen Output: 700 / 900 / 1100 Colors: White / Black / Silver / Bronze / Painta…" at bounding box center [782, 358] width 204 height 136
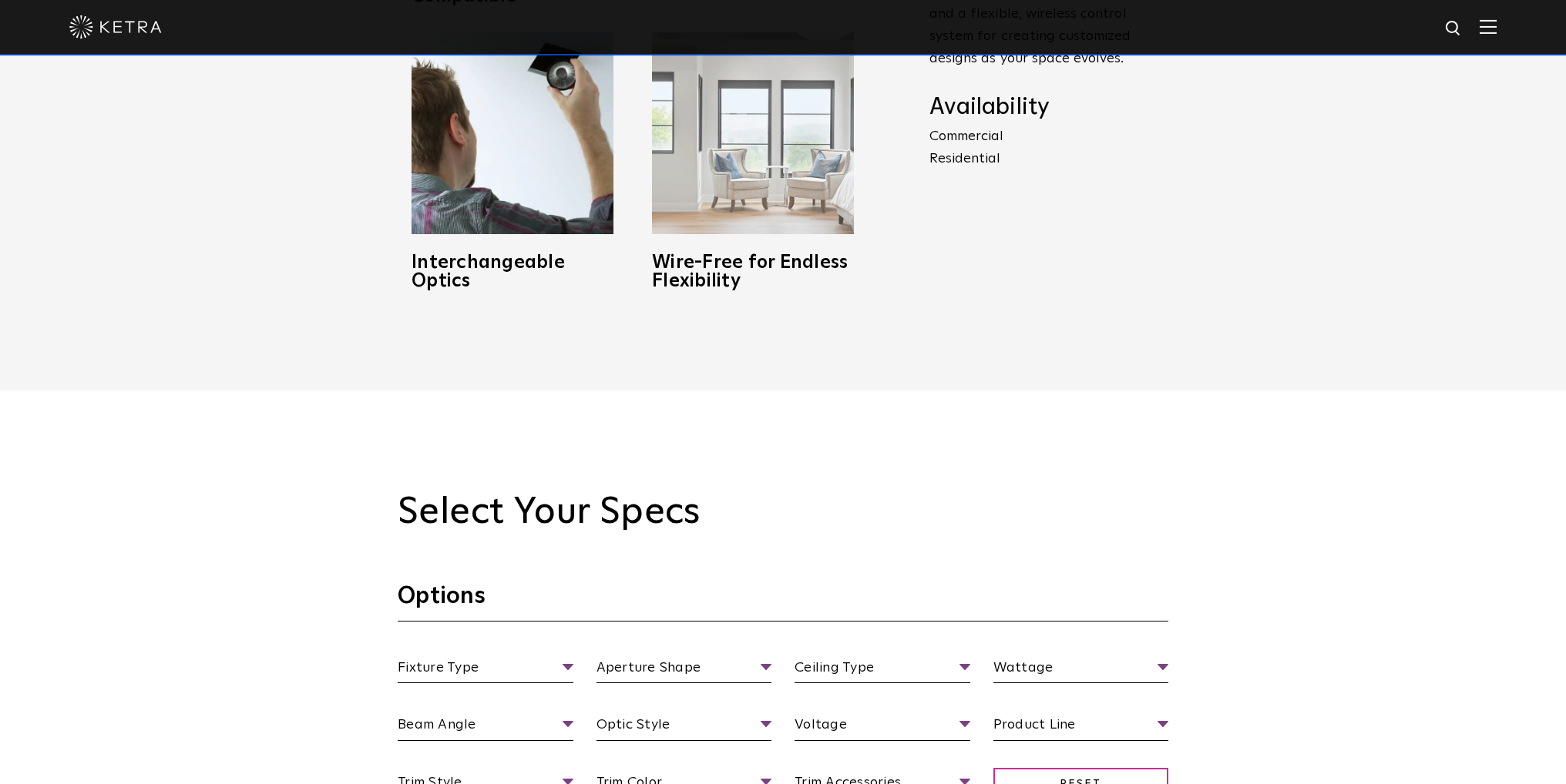
scroll to position [1310, 0]
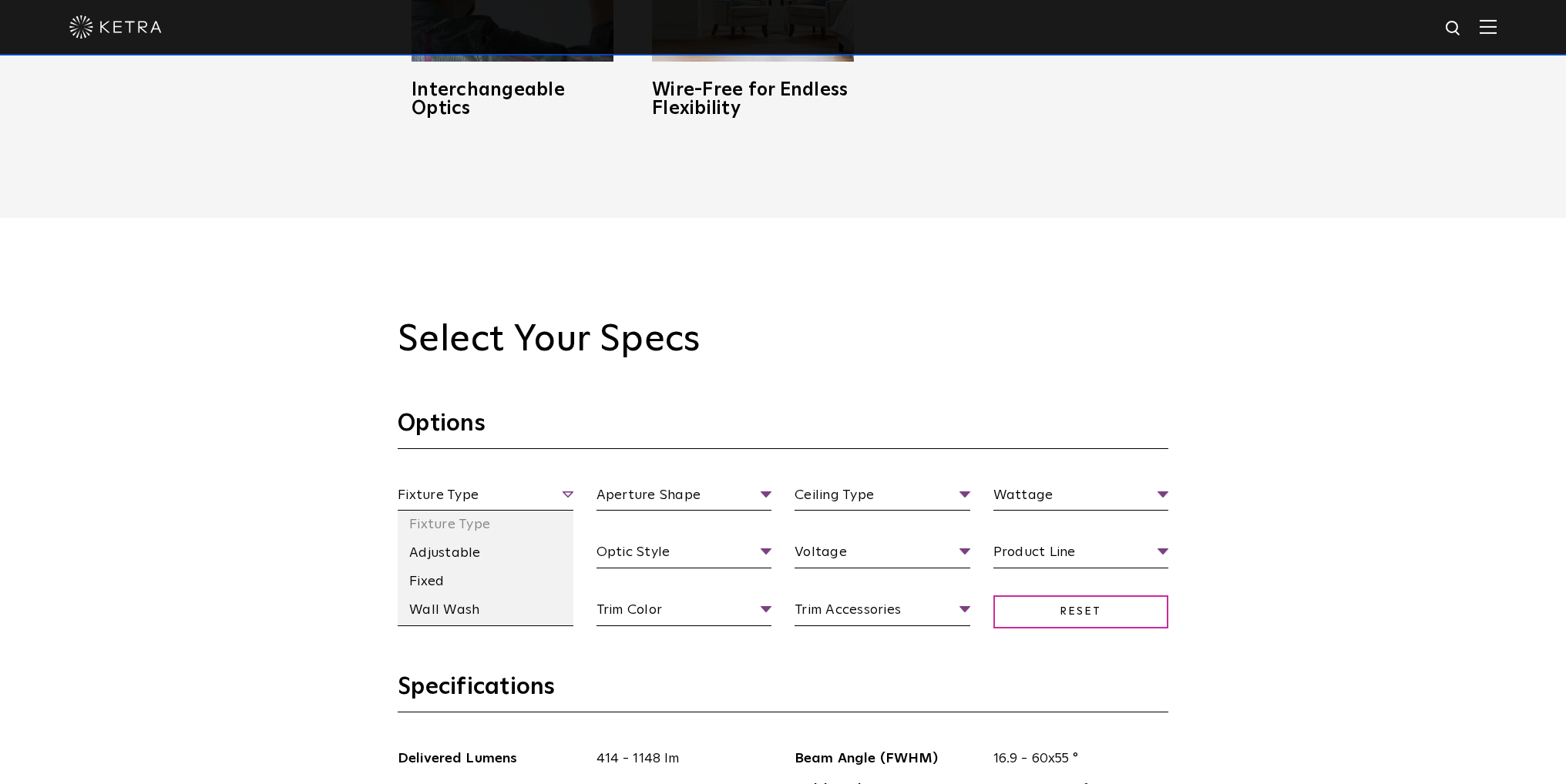
click at [567, 489] on span "Fixture Type" at bounding box center [485, 498] width 176 height 27
drag, startPoint x: 503, startPoint y: 555, endPoint x: 518, endPoint y: 555, distance: 15.0
click at [511, 555] on li "Adjustable" at bounding box center [485, 553] width 176 height 29
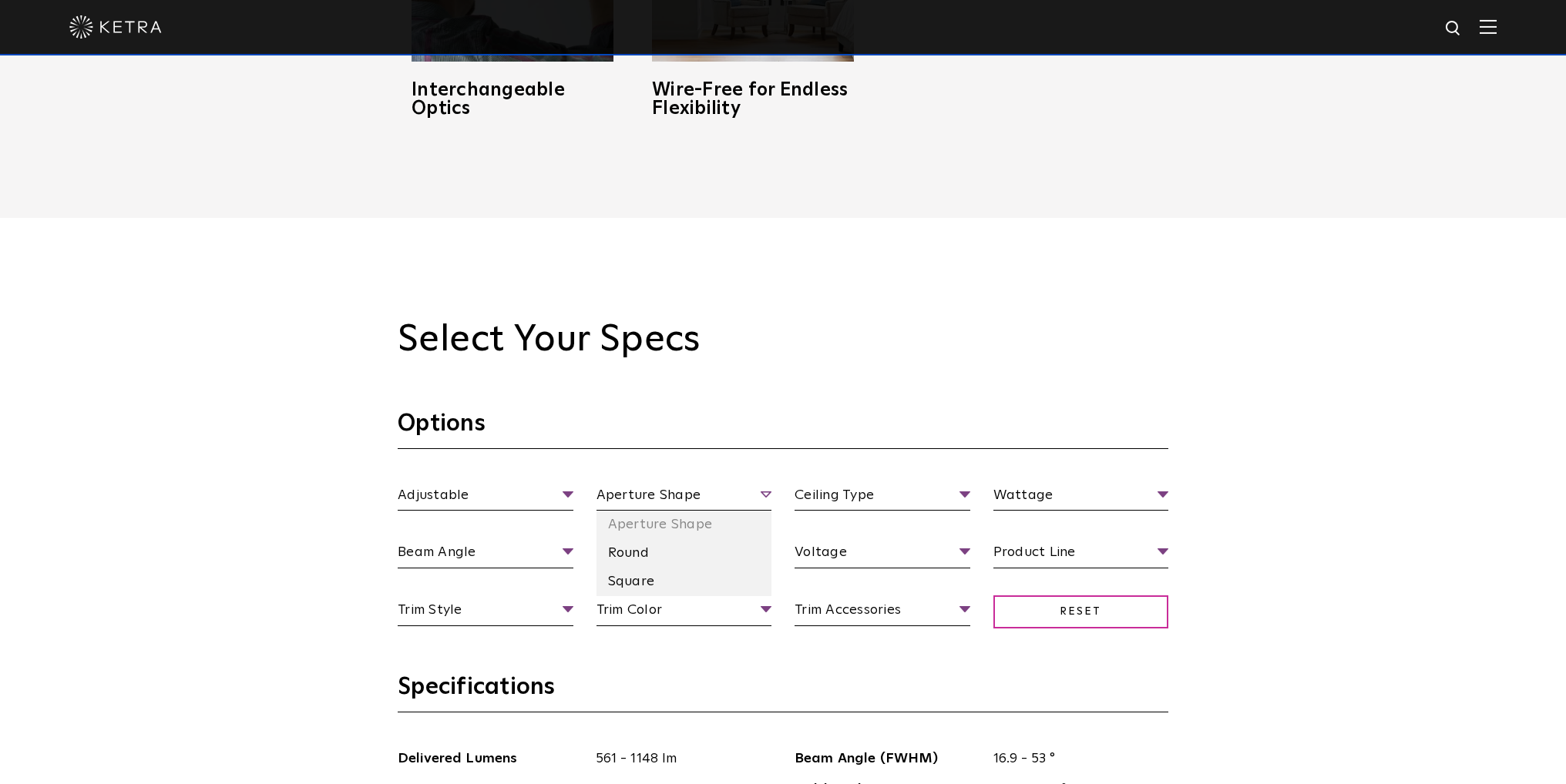
click at [666, 496] on span "Aperture Shape" at bounding box center [684, 498] width 176 height 27
drag, startPoint x: 650, startPoint y: 547, endPoint x: 718, endPoint y: 520, distance: 73.2
click at [650, 546] on li "Round" at bounding box center [684, 553] width 176 height 29
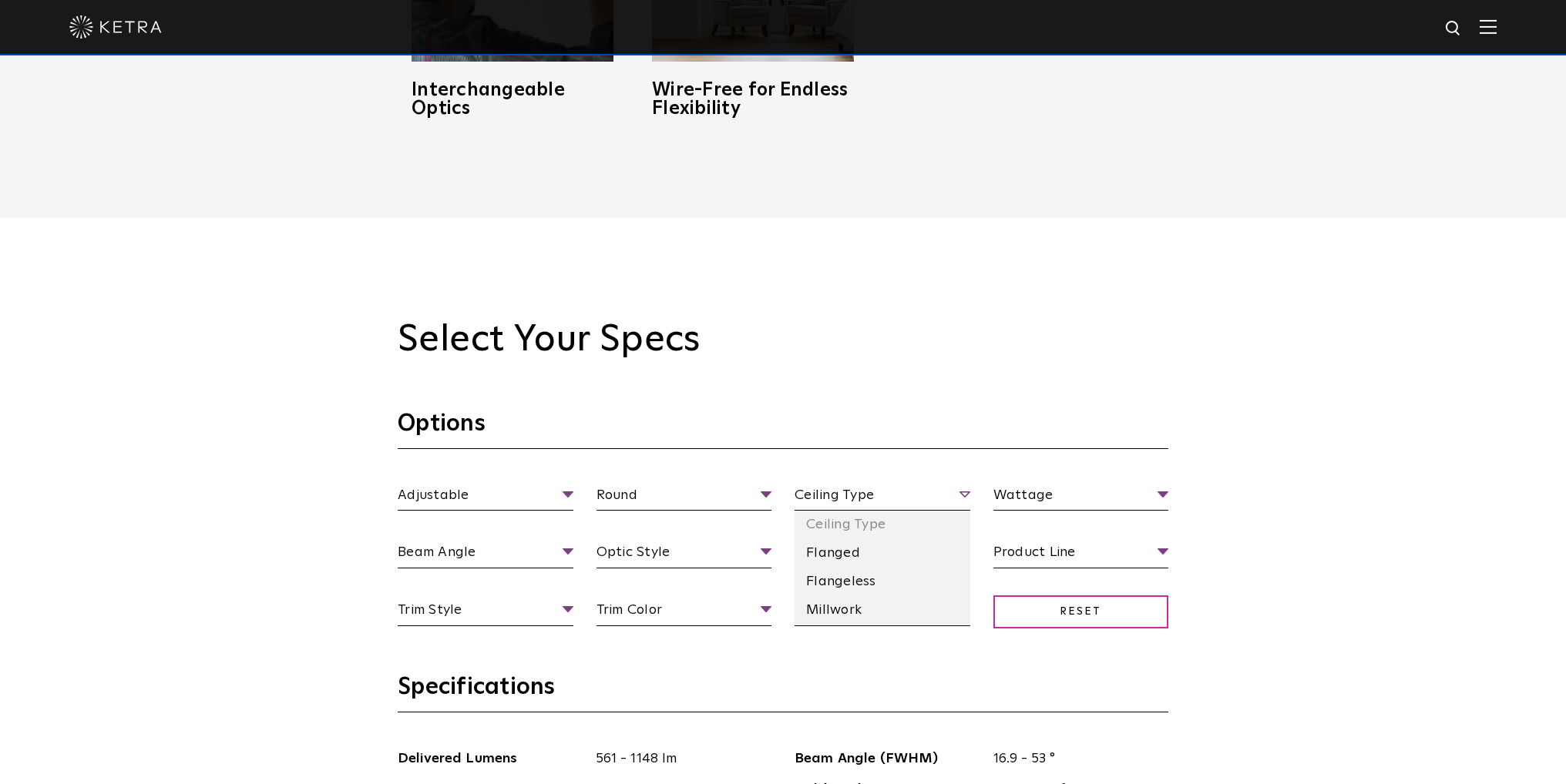
click at [817, 490] on span "Ceiling Type" at bounding box center [882, 498] width 176 height 27
click at [833, 556] on li "Flanged" at bounding box center [882, 553] width 176 height 29
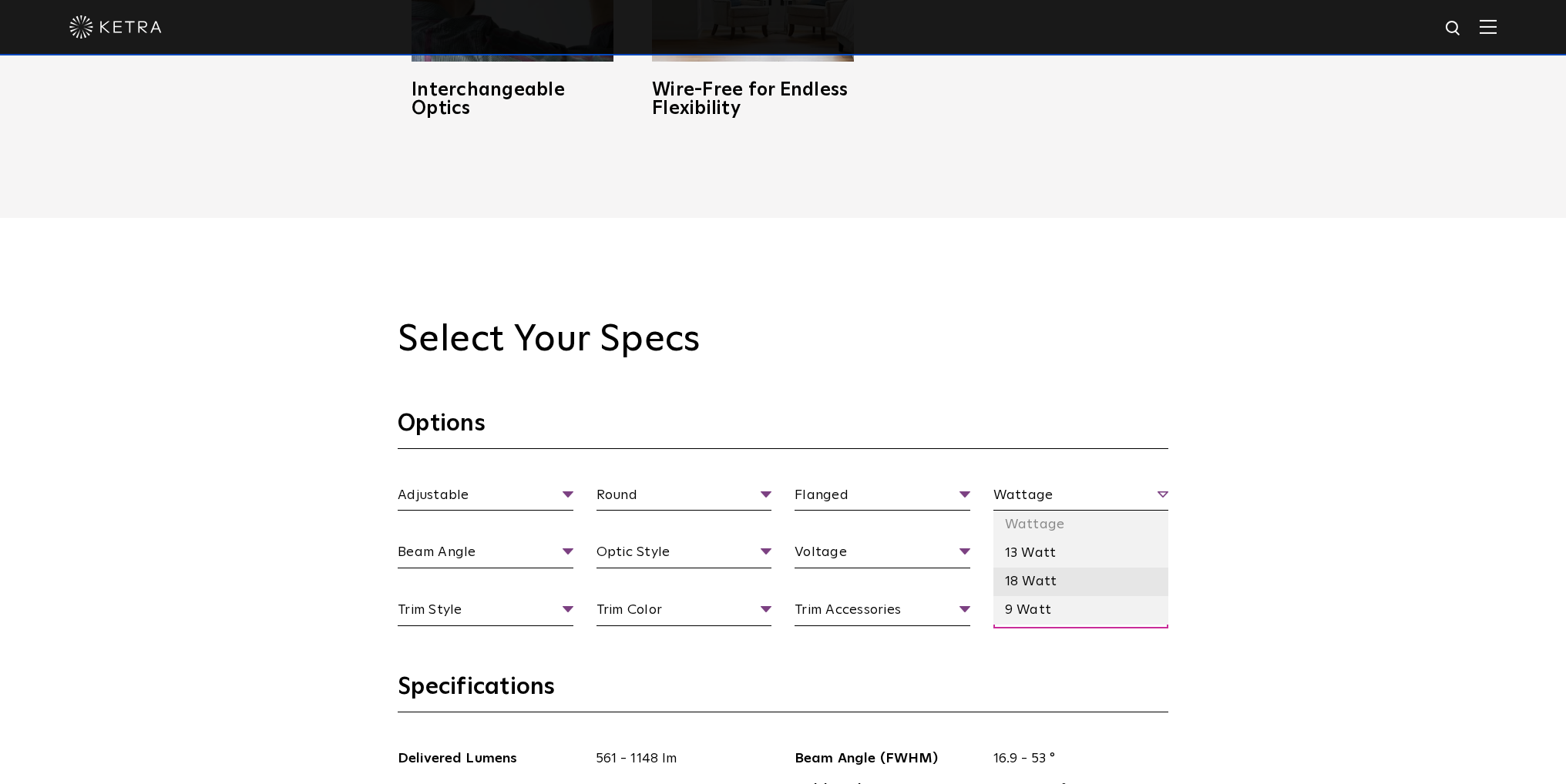
click at [1040, 573] on li "18 Watt" at bounding box center [1081, 582] width 176 height 29
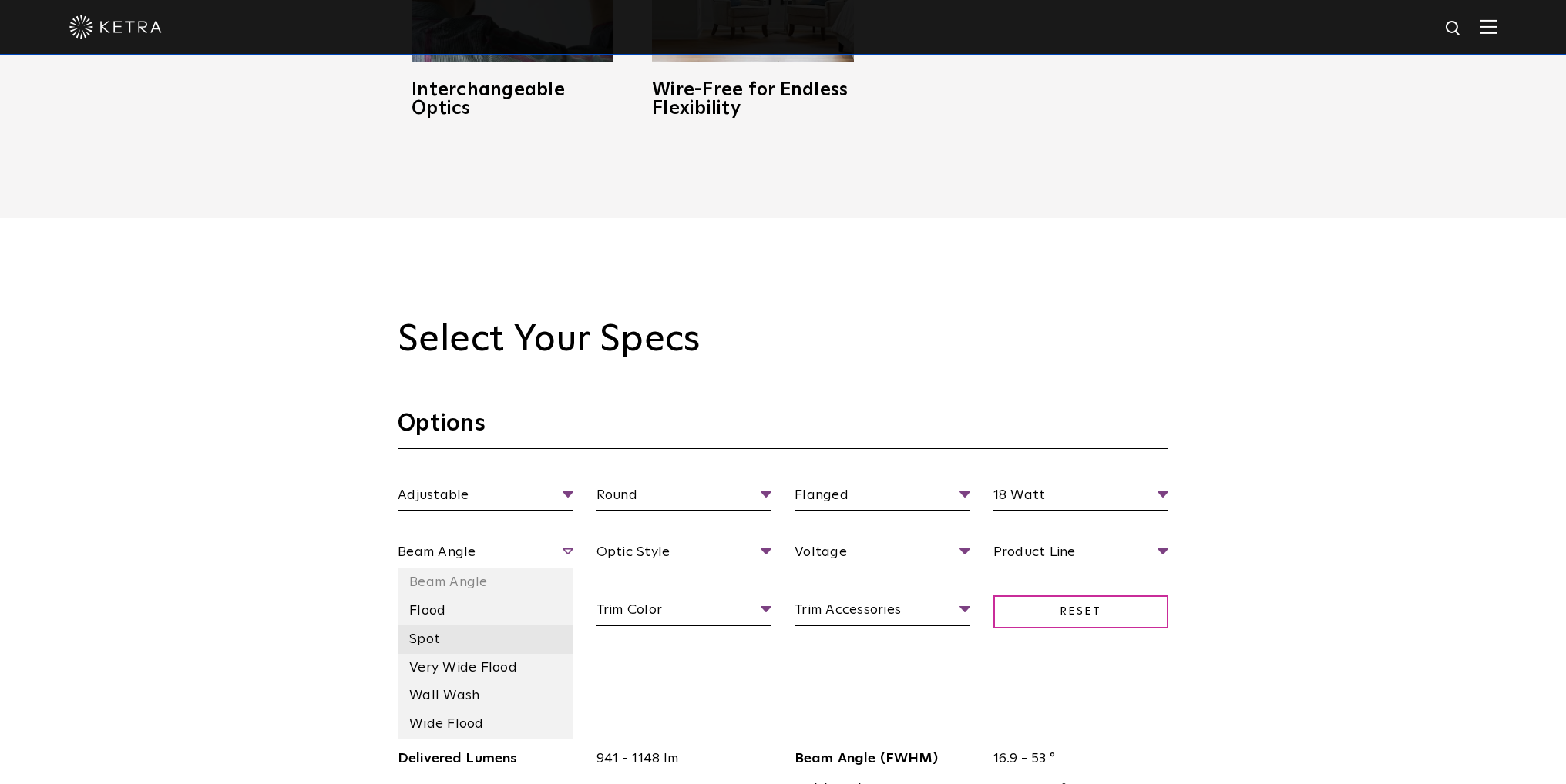
click at [503, 632] on li "Spot" at bounding box center [485, 640] width 176 height 29
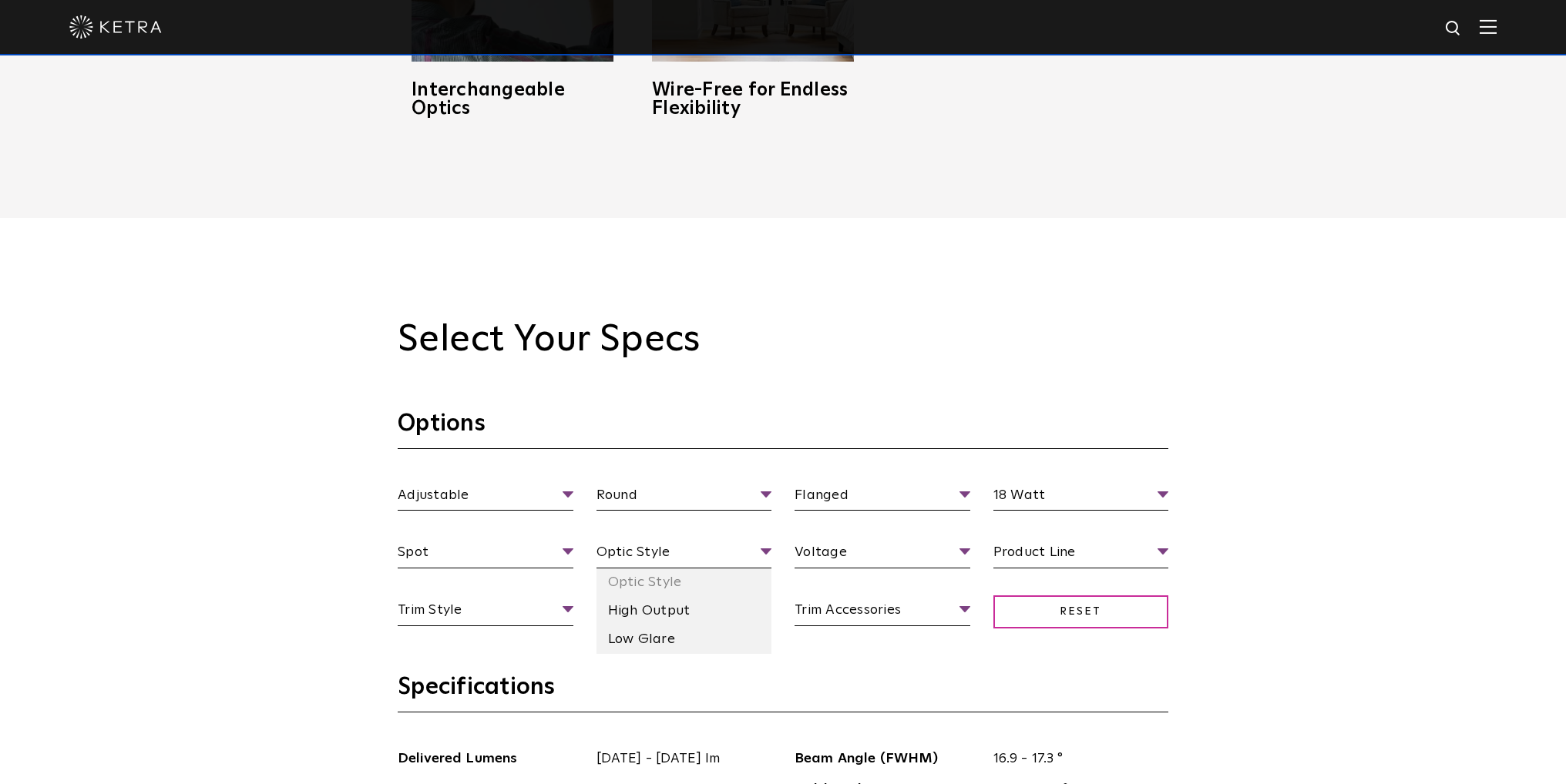
click at [628, 637] on li "Low Glare" at bounding box center [684, 640] width 176 height 29
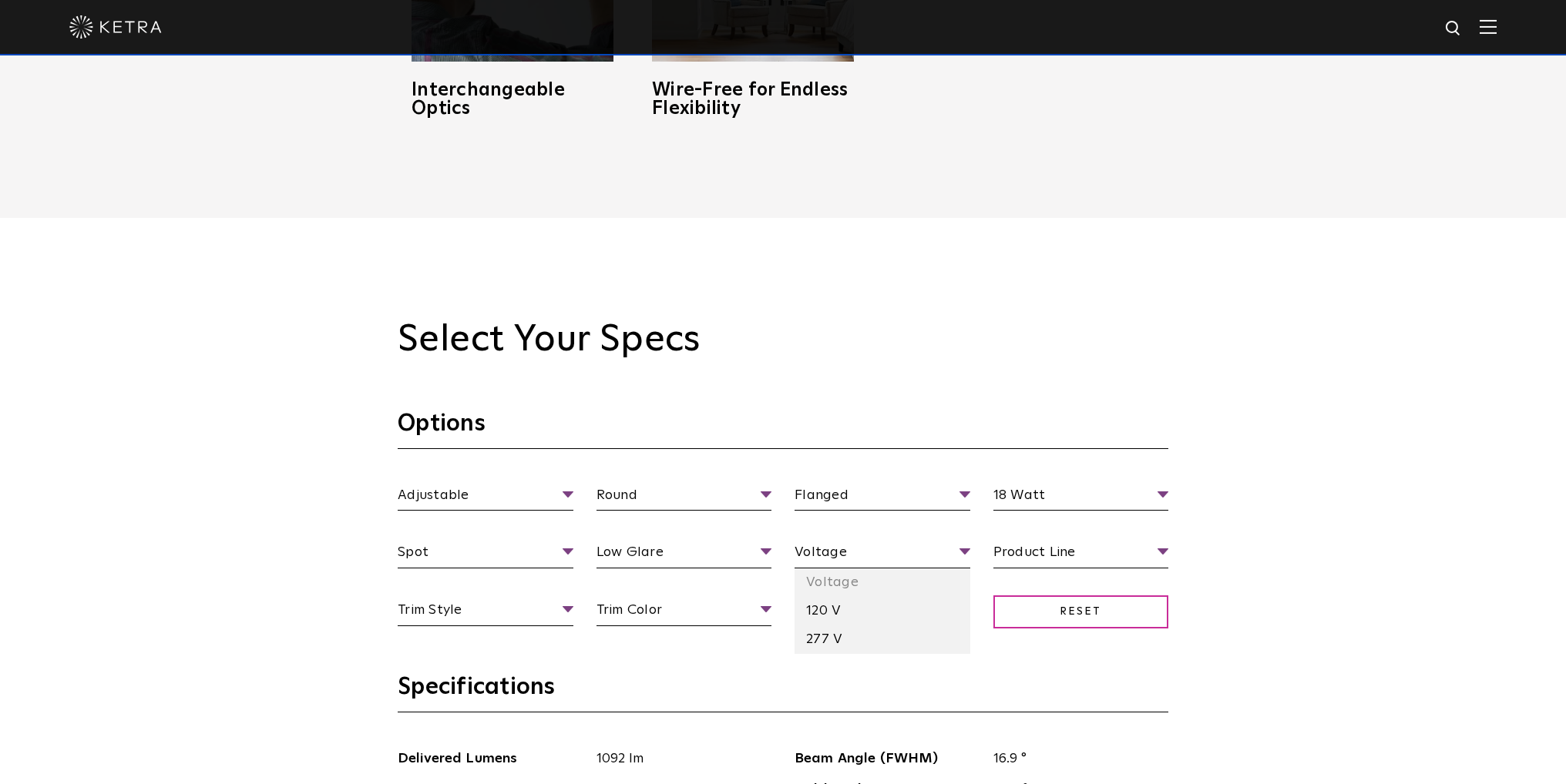
drag, startPoint x: 813, startPoint y: 613, endPoint x: 814, endPoint y: 600, distance: 13.0
click at [813, 608] on li "120 V" at bounding box center [882, 611] width 176 height 29
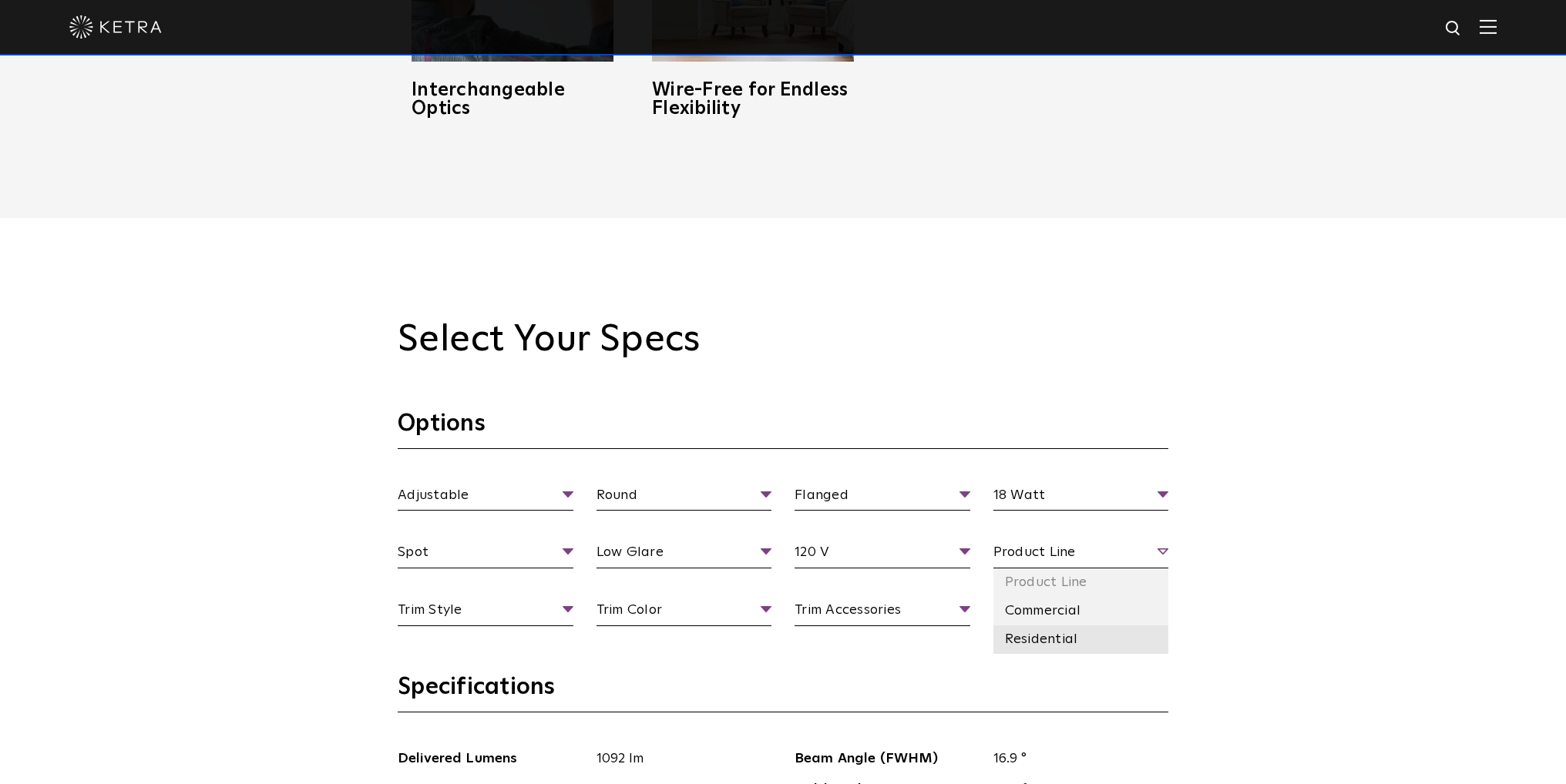
click at [1026, 642] on li "Residential" at bounding box center [1081, 640] width 176 height 29
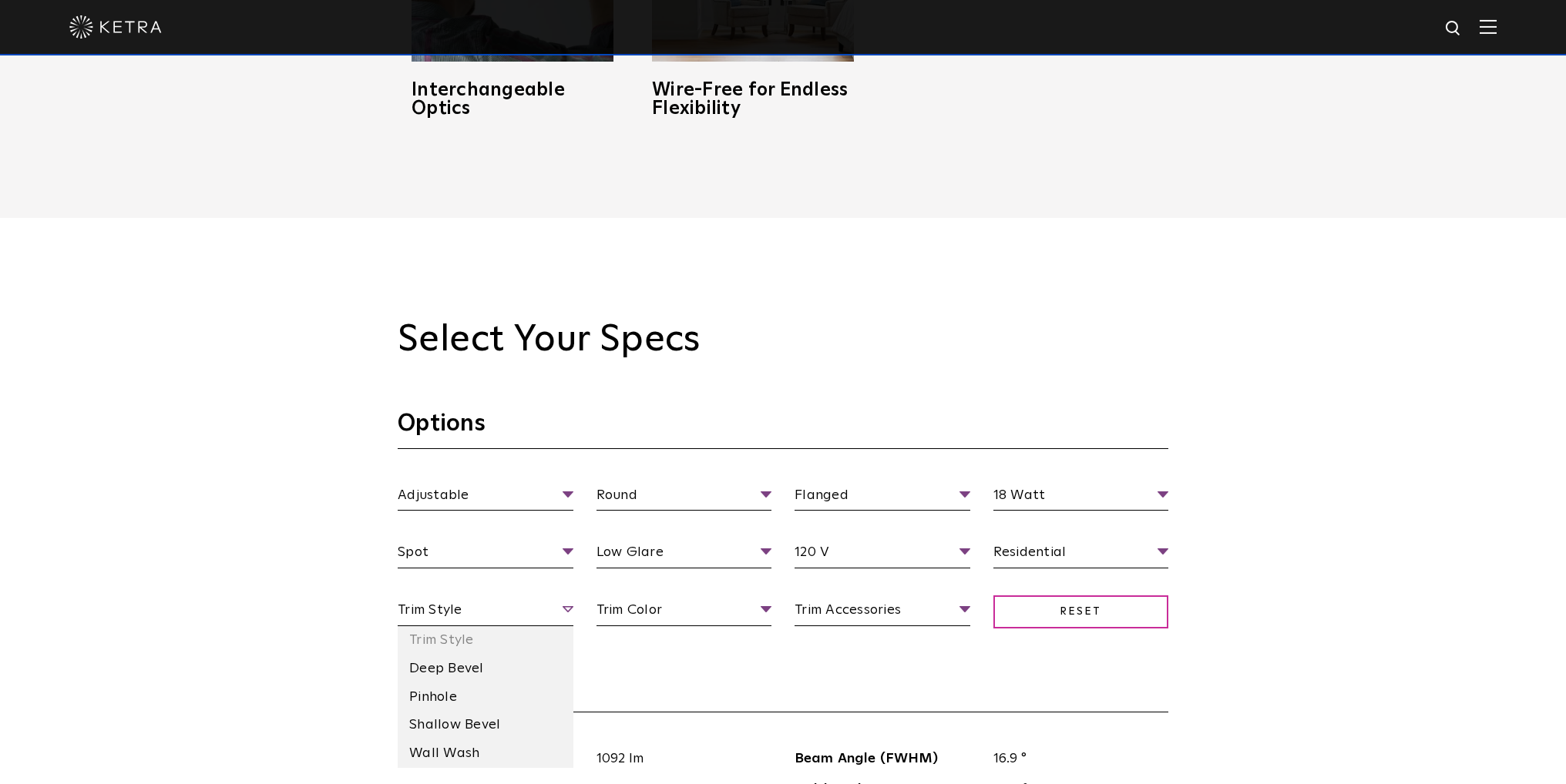
click at [550, 621] on span "Trim Style" at bounding box center [485, 613] width 176 height 27
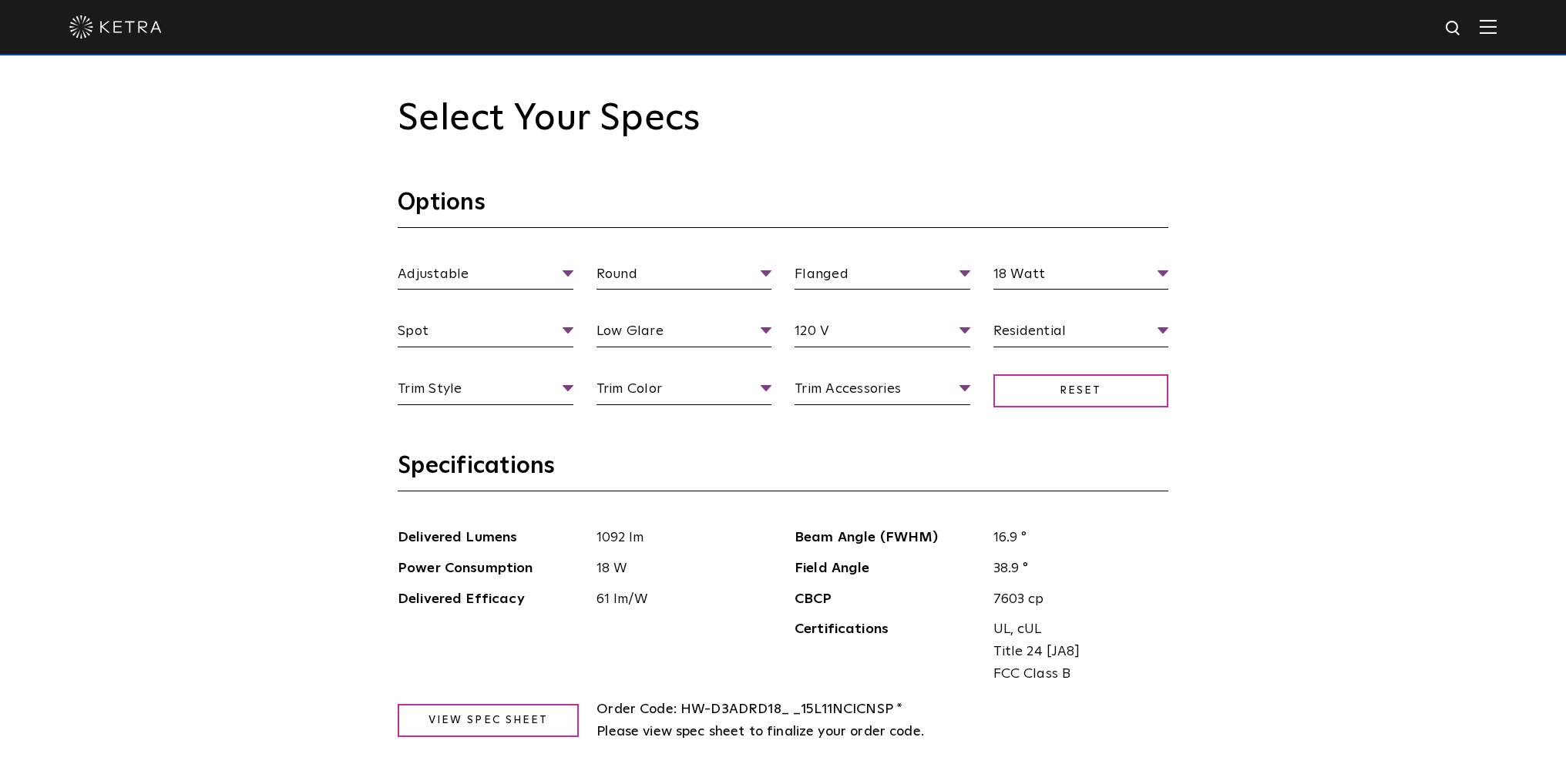
scroll to position [1540, 0]
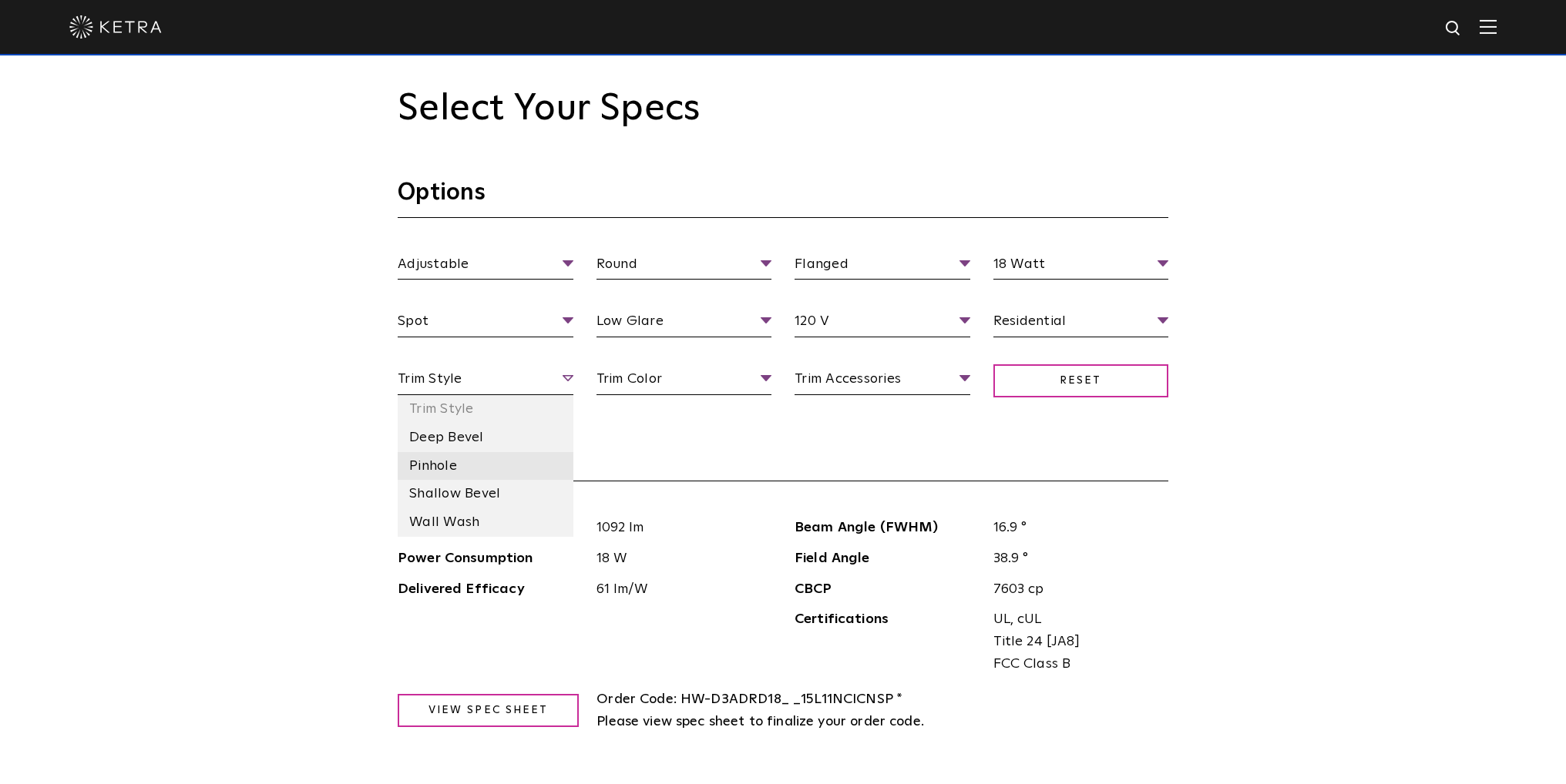
click at [459, 460] on li "Pinhole" at bounding box center [485, 467] width 176 height 29
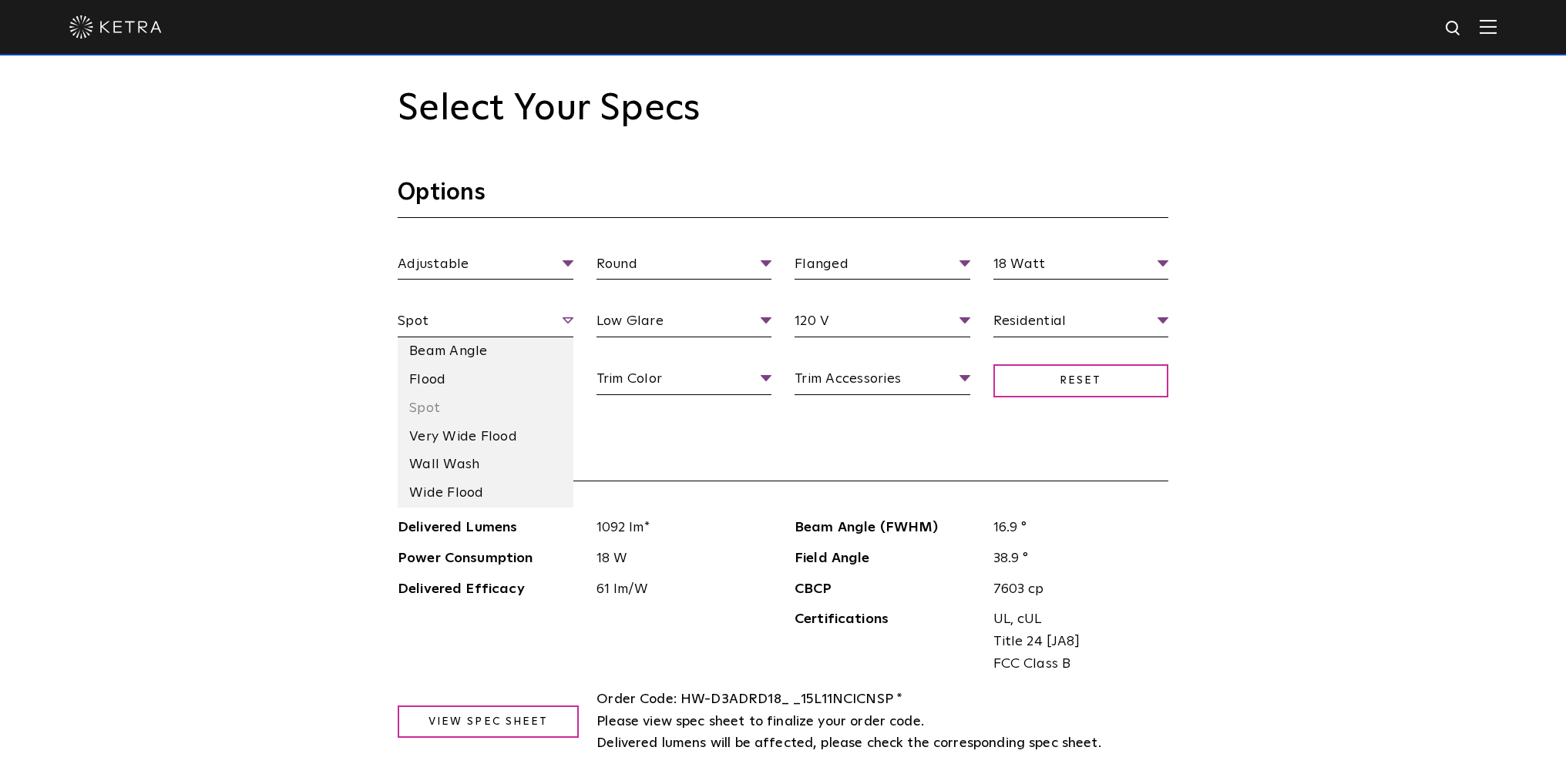
click at [524, 324] on span "Spot" at bounding box center [485, 324] width 176 height 27
click at [462, 369] on li "Flood" at bounding box center [485, 380] width 176 height 29
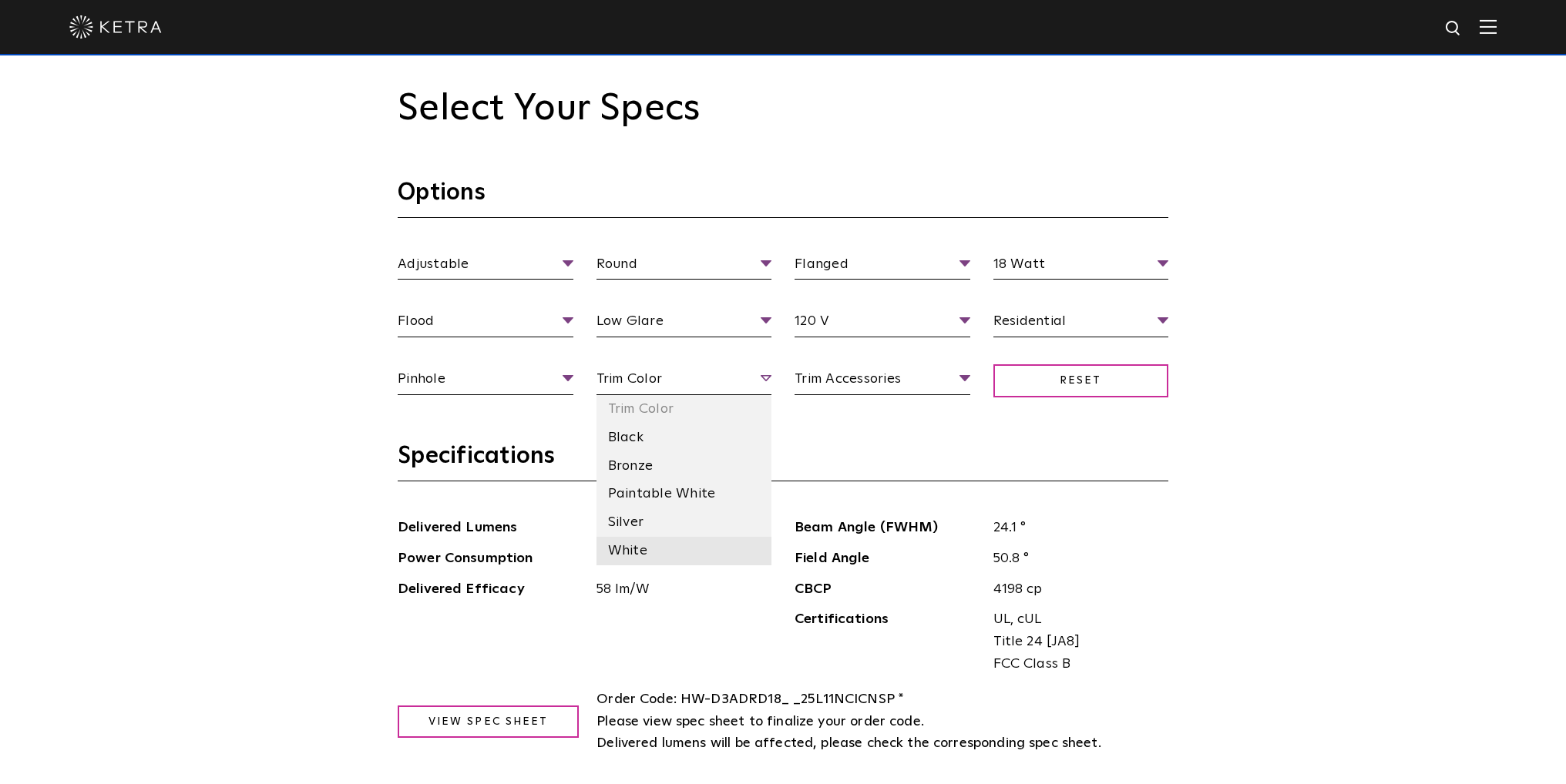
click at [643, 548] on li "White" at bounding box center [684, 551] width 176 height 29
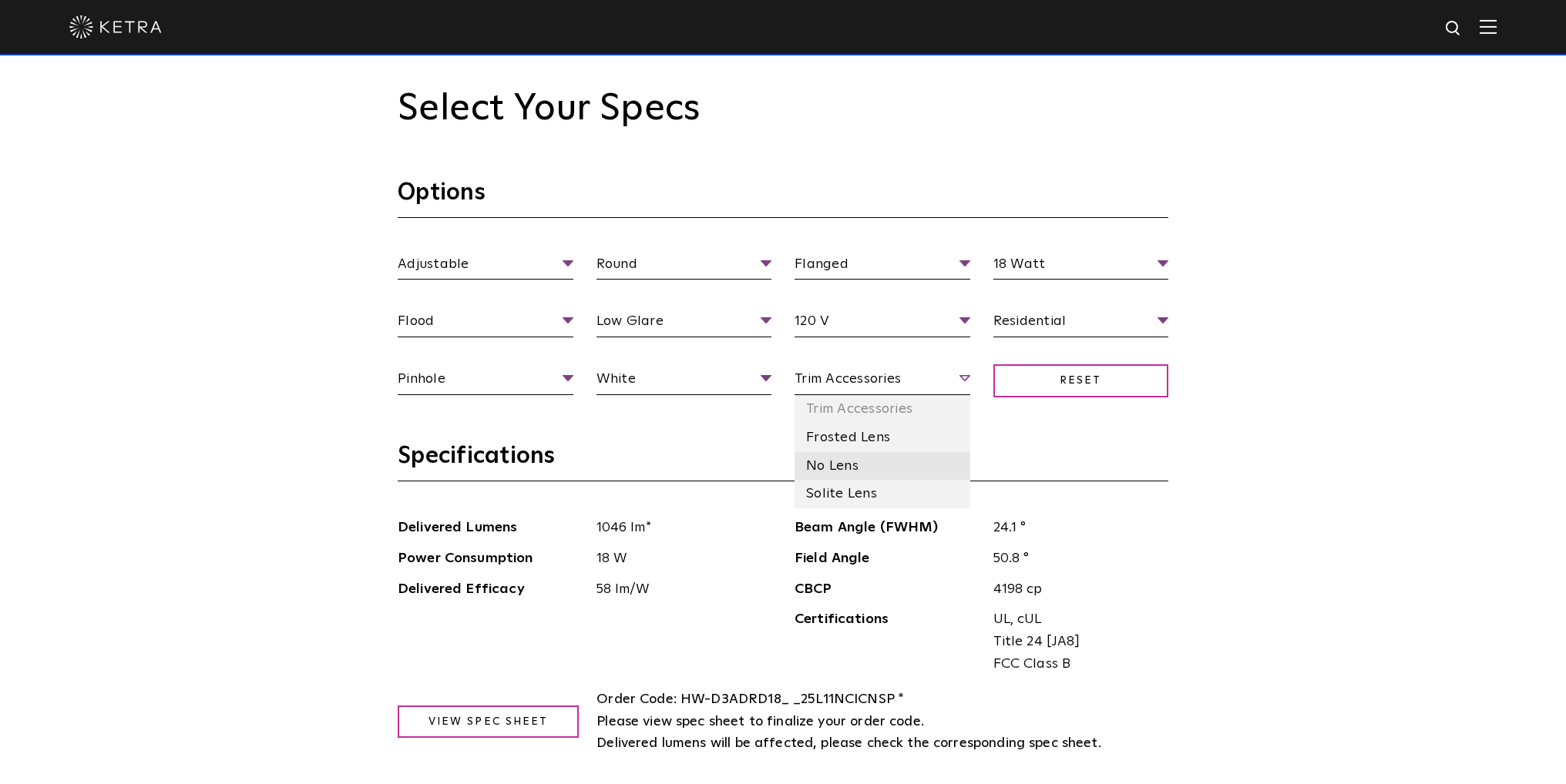
click at [853, 467] on li "No Lens" at bounding box center [882, 467] width 176 height 29
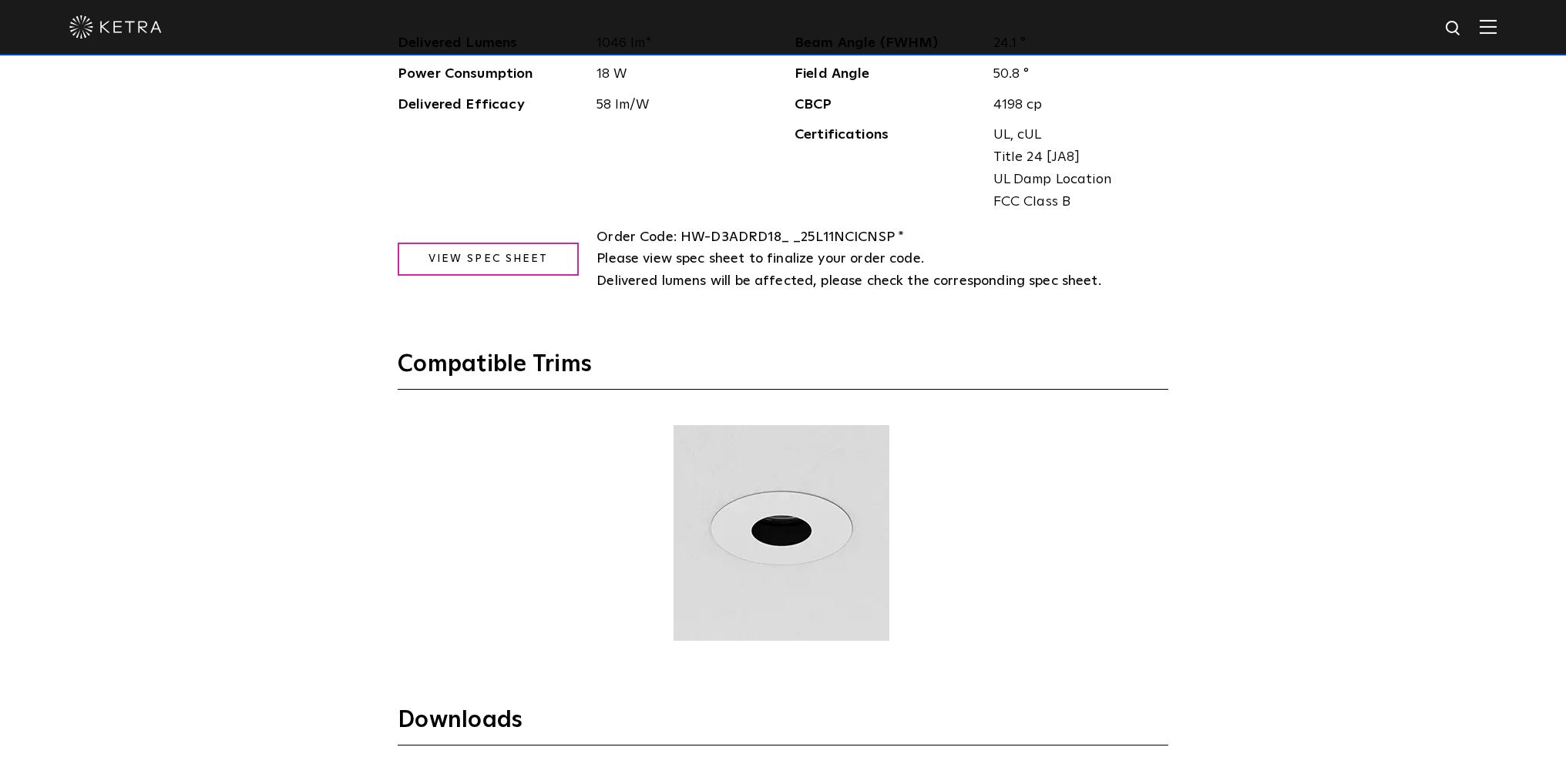
scroll to position [1849, 0]
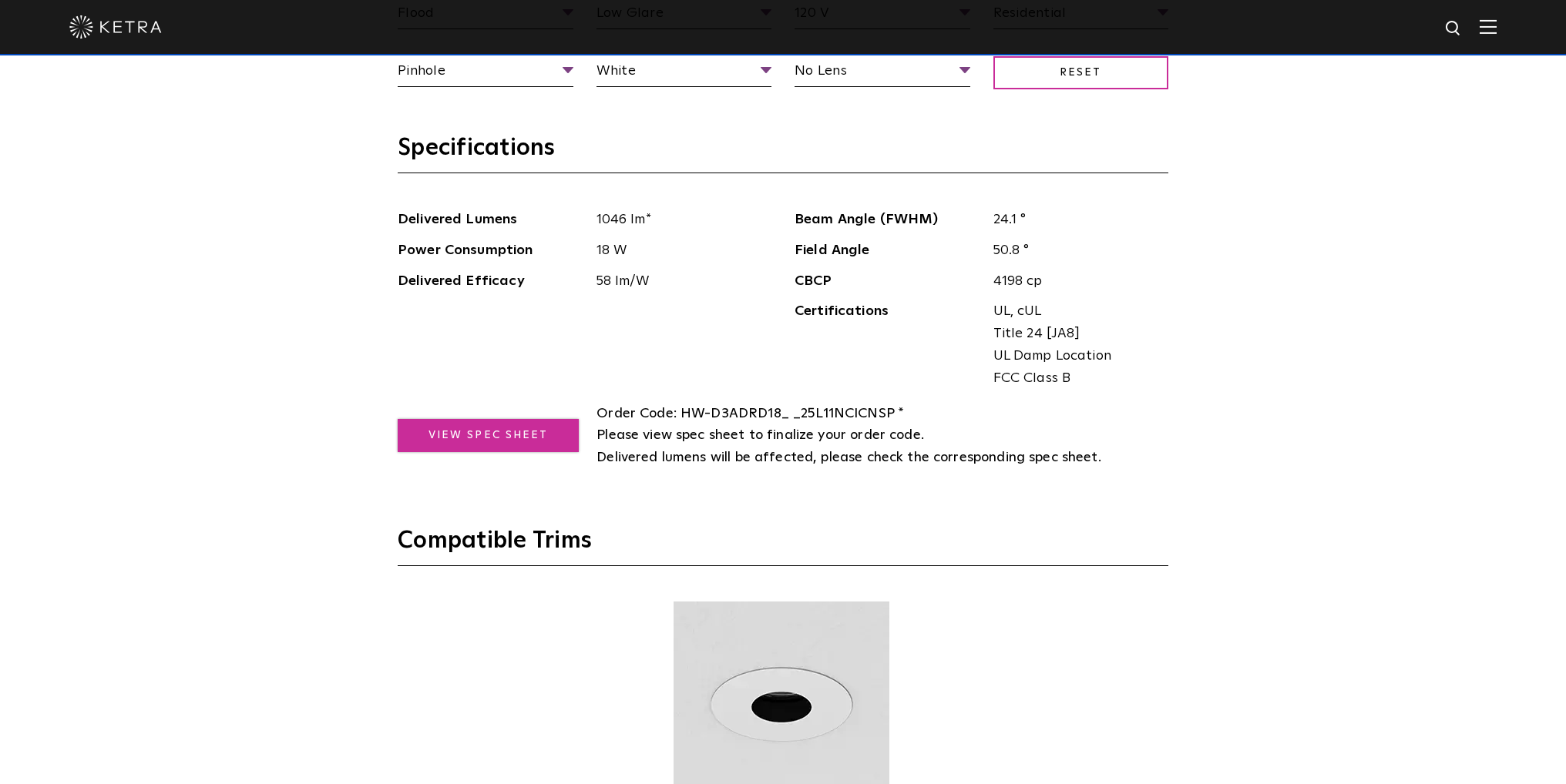
click at [539, 444] on link "View Spec Sheet" at bounding box center [488, 435] width 182 height 33
